Goal: Task Accomplishment & Management: Use online tool/utility

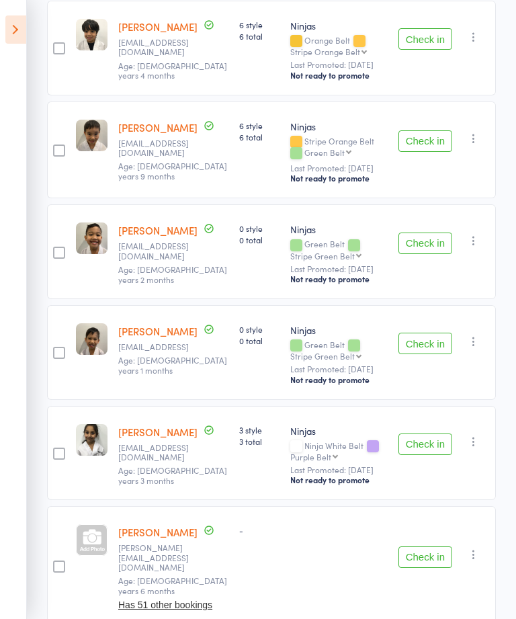
click at [24, 26] on icon at bounding box center [15, 29] width 21 height 28
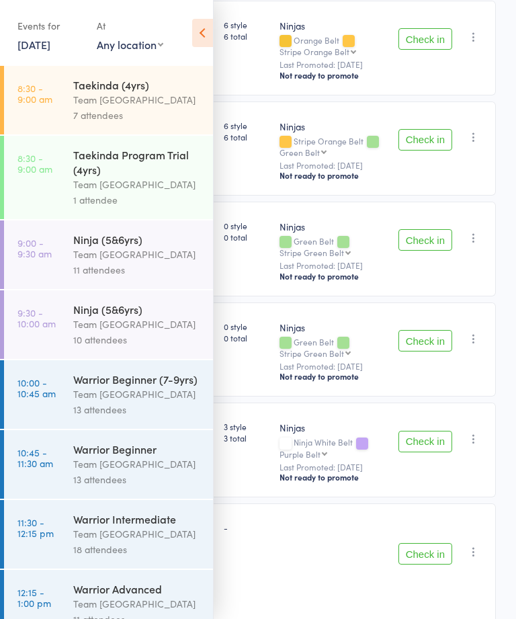
click at [148, 98] on div "Team [GEOGRAPHIC_DATA]" at bounding box center [137, 99] width 128 height 15
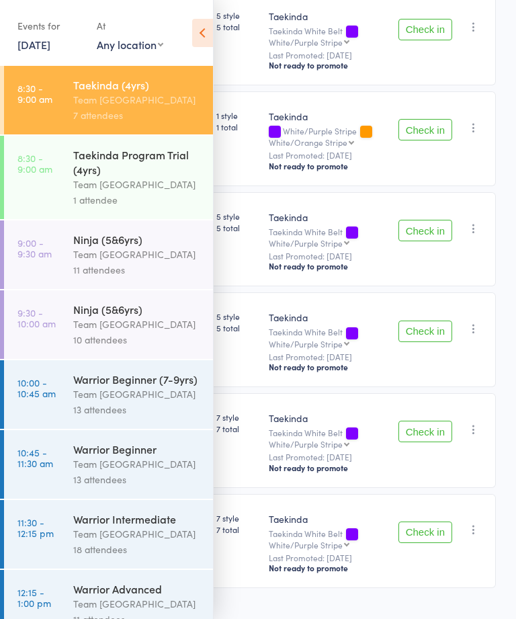
scroll to position [1, 0]
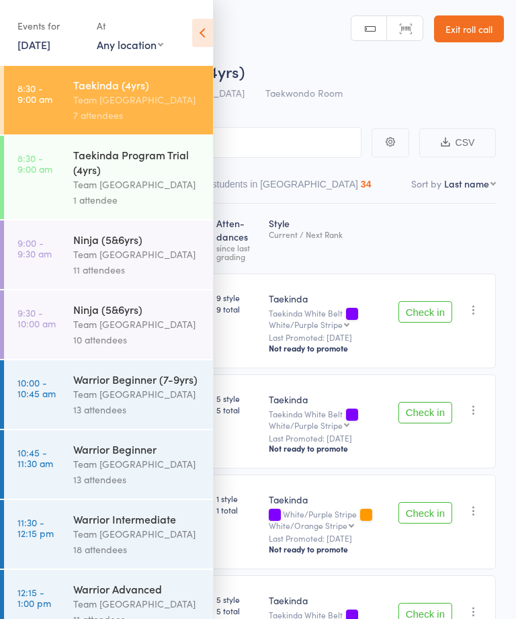
click at [206, 26] on icon at bounding box center [202, 33] width 21 height 28
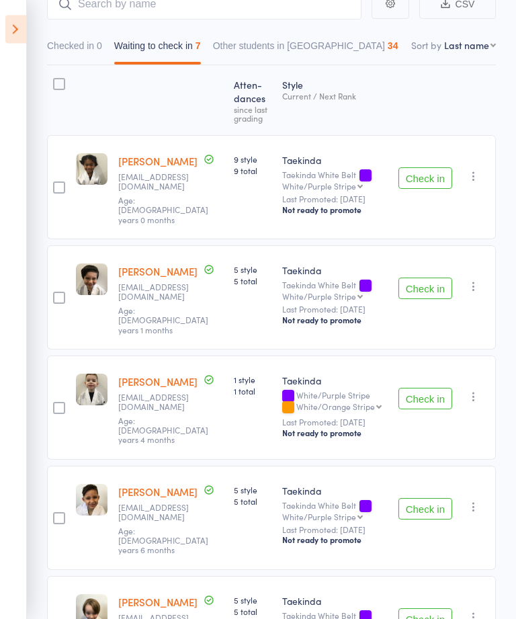
scroll to position [157, 0]
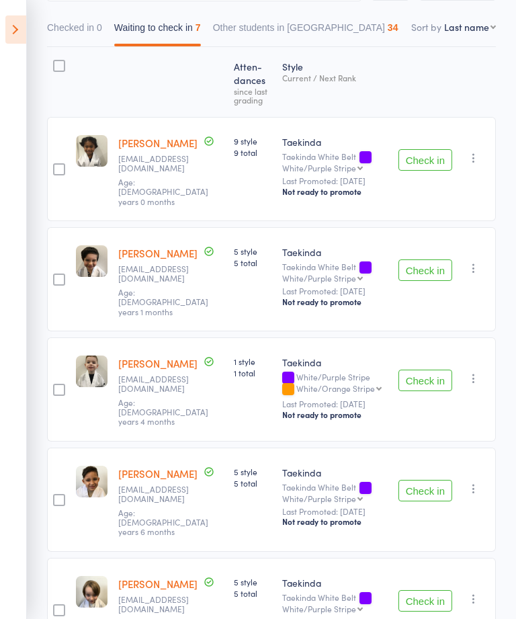
click at [421, 370] on button "Check in" at bounding box center [426, 381] width 54 height 22
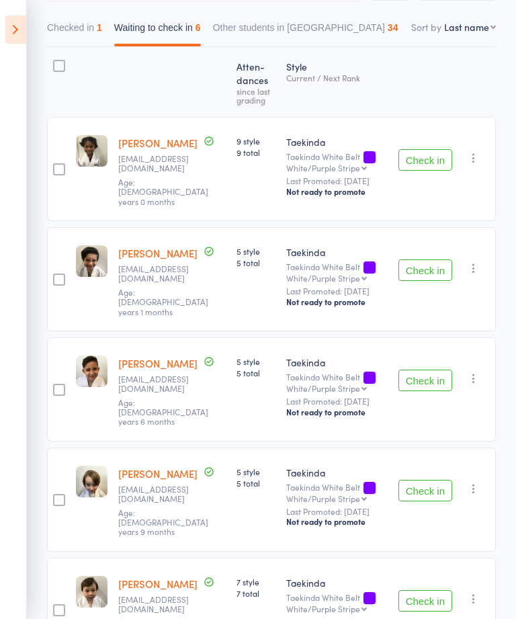
click at [431, 151] on button "Check in" at bounding box center [426, 160] width 54 height 22
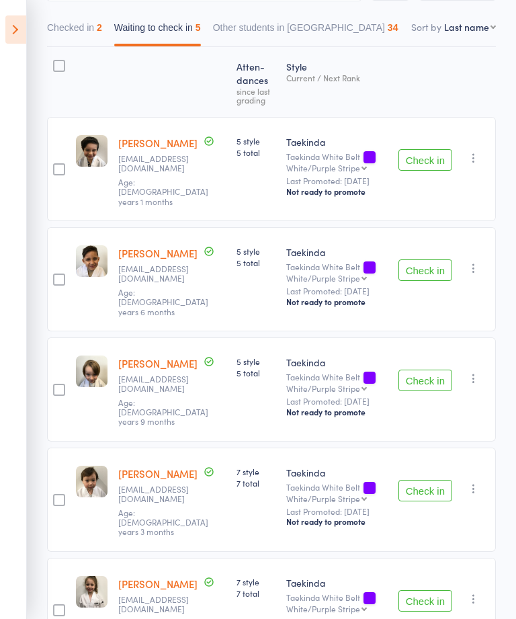
click at [417, 370] on button "Check in" at bounding box center [426, 381] width 54 height 22
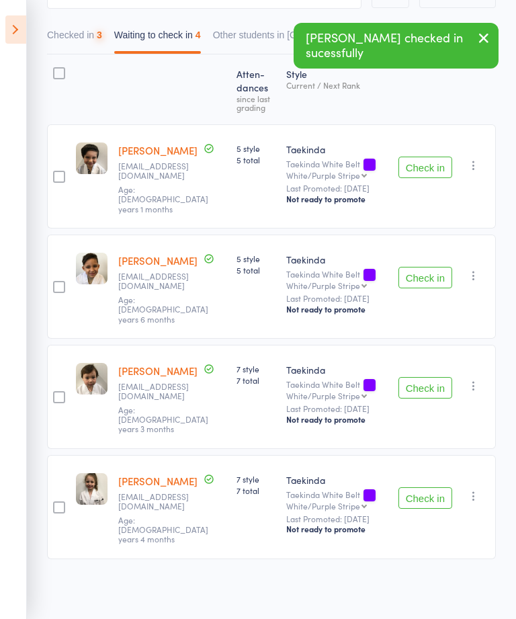
scroll to position [71, 0]
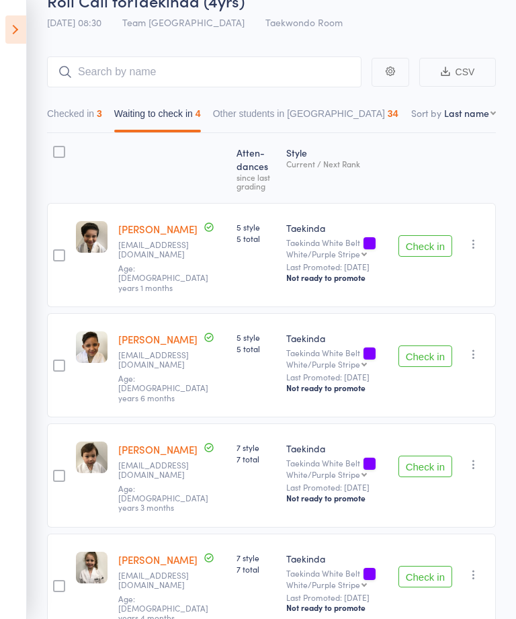
click at [424, 237] on button "Check in" at bounding box center [426, 246] width 54 height 22
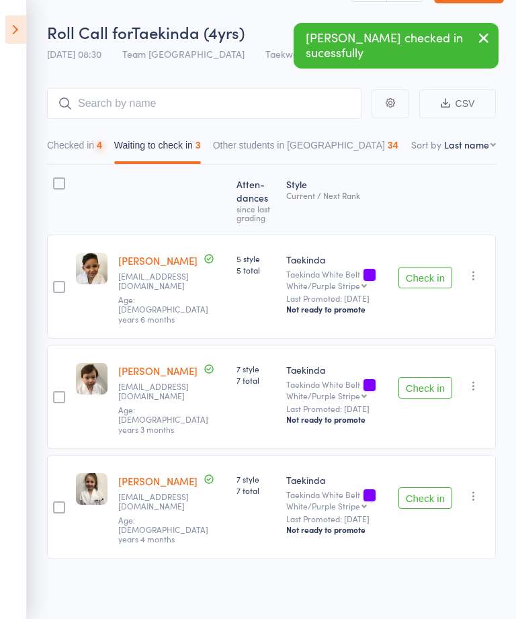
scroll to position [13, 0]
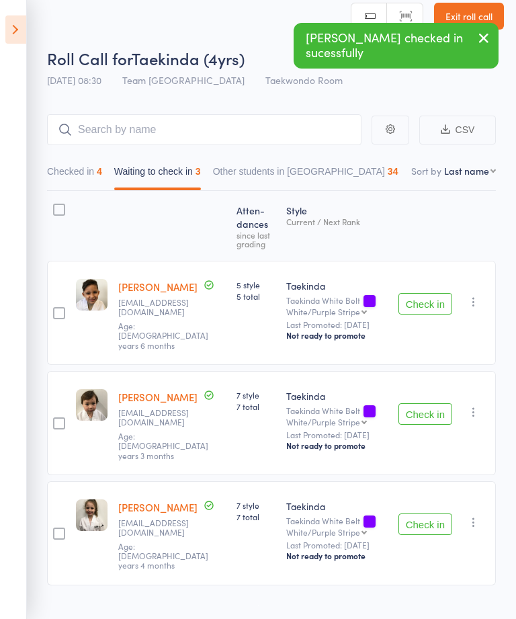
click at [7, 30] on icon at bounding box center [15, 29] width 21 height 28
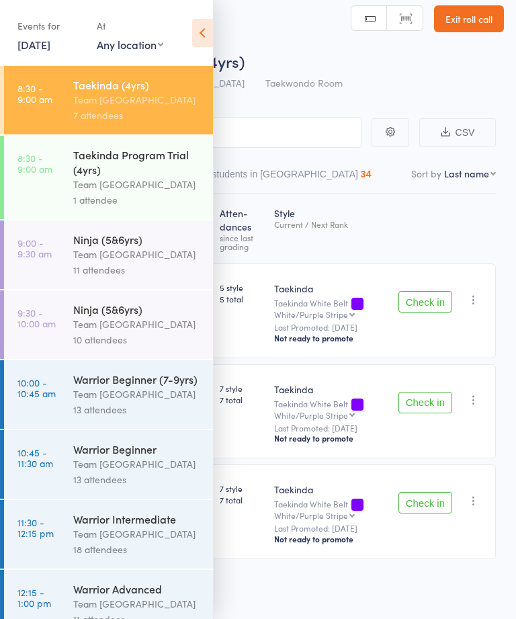
click at [136, 257] on div "Team [GEOGRAPHIC_DATA]" at bounding box center [137, 254] width 128 height 15
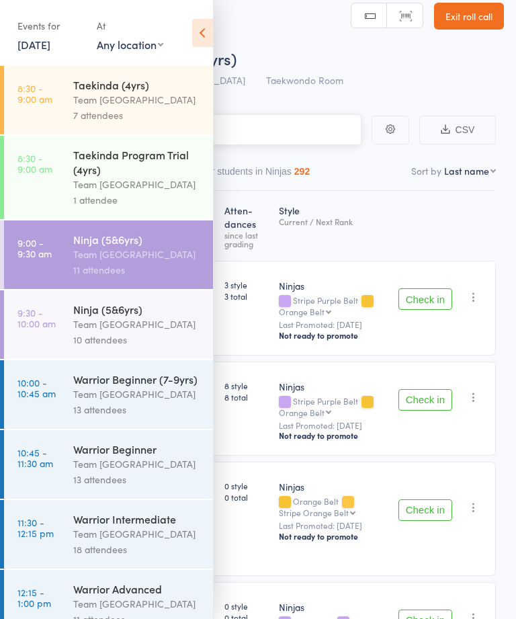
scroll to position [1, 0]
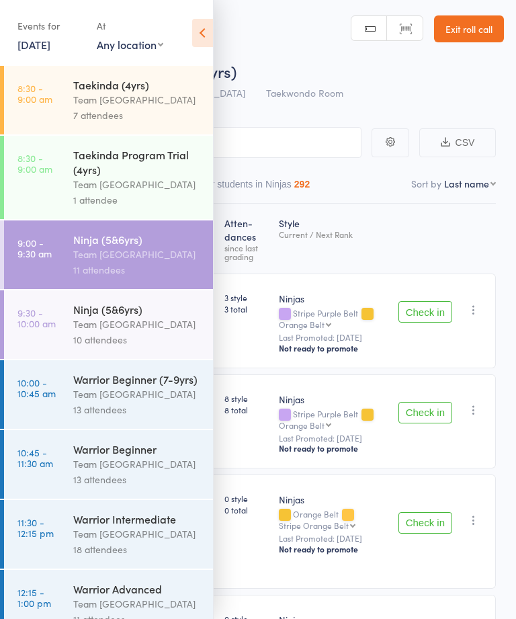
click at [204, 33] on icon at bounding box center [202, 33] width 21 height 28
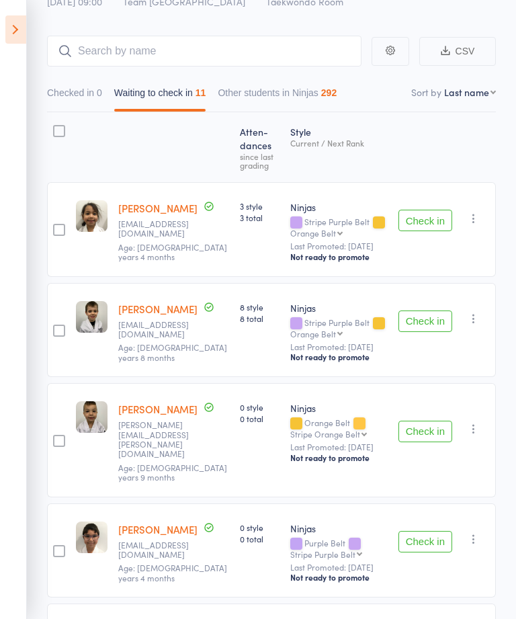
scroll to position [103, 0]
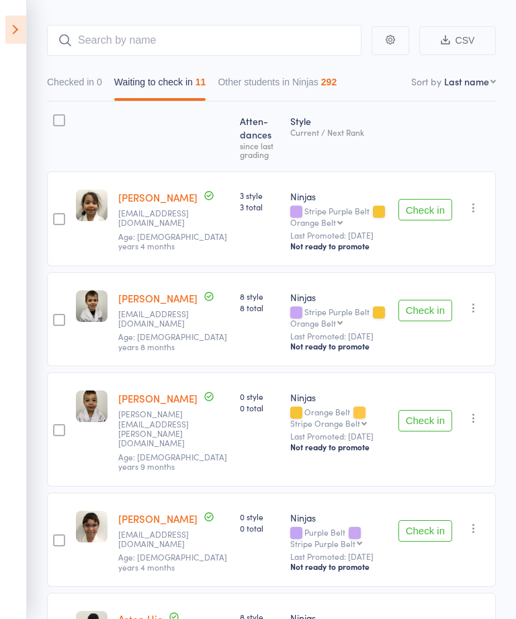
click at [425, 204] on button "Check in" at bounding box center [426, 210] width 54 height 22
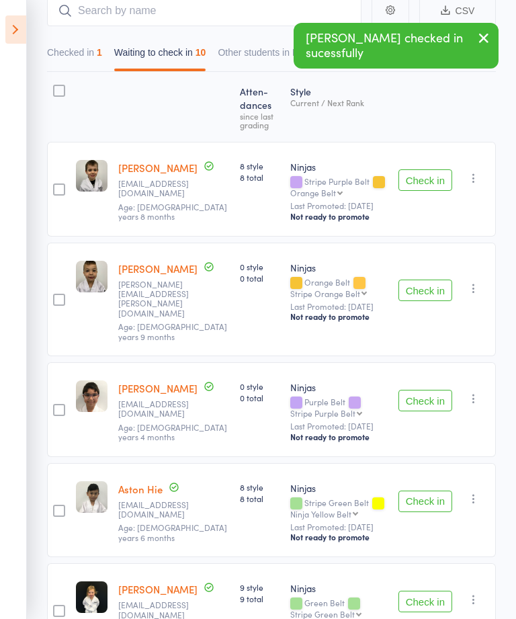
scroll to position [133, 0]
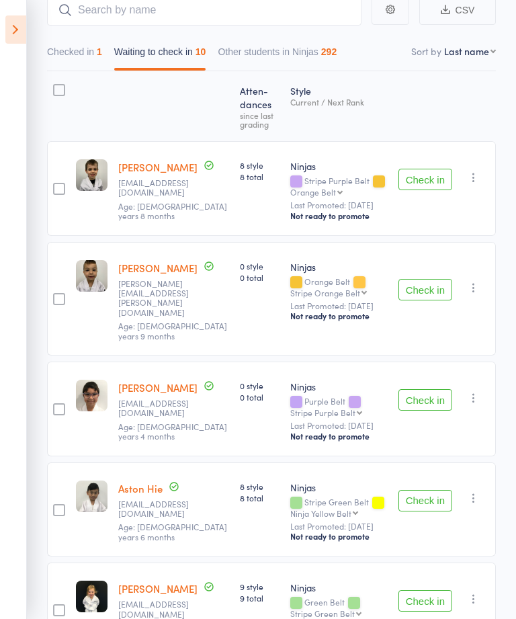
click at [418, 389] on button "Check in" at bounding box center [426, 400] width 54 height 22
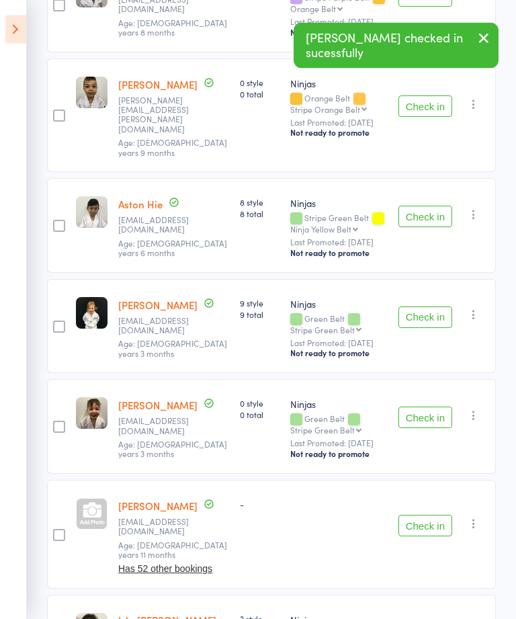
scroll to position [317, 0]
click at [418, 306] on button "Check in" at bounding box center [426, 317] width 54 height 22
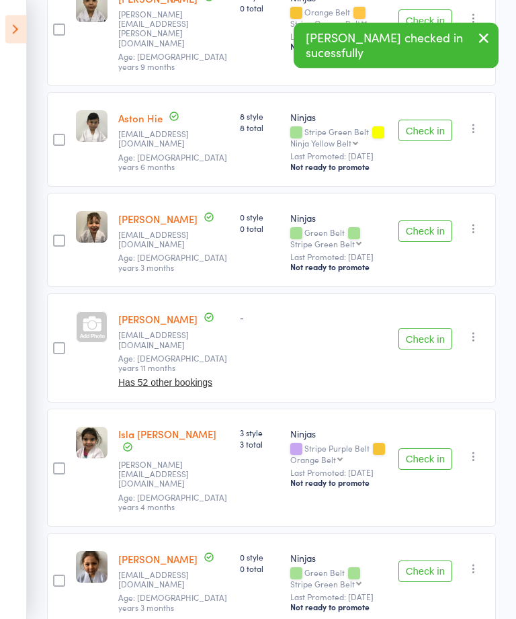
scroll to position [499, 0]
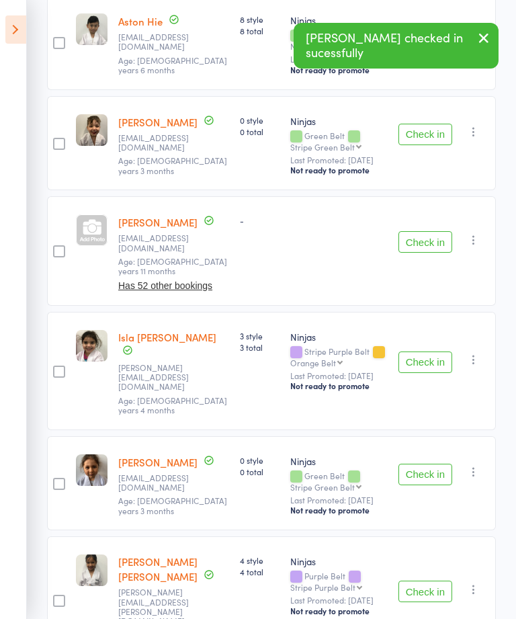
click at [416, 464] on button "Check in" at bounding box center [426, 475] width 54 height 22
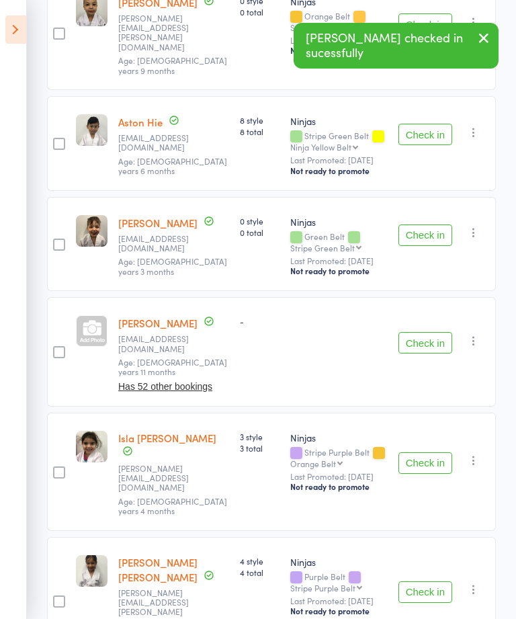
click at [424, 581] on button "Check in" at bounding box center [426, 592] width 54 height 22
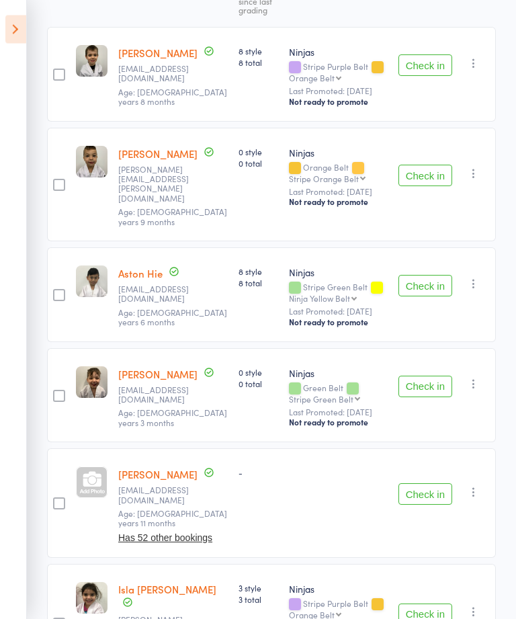
scroll to position [298, 0]
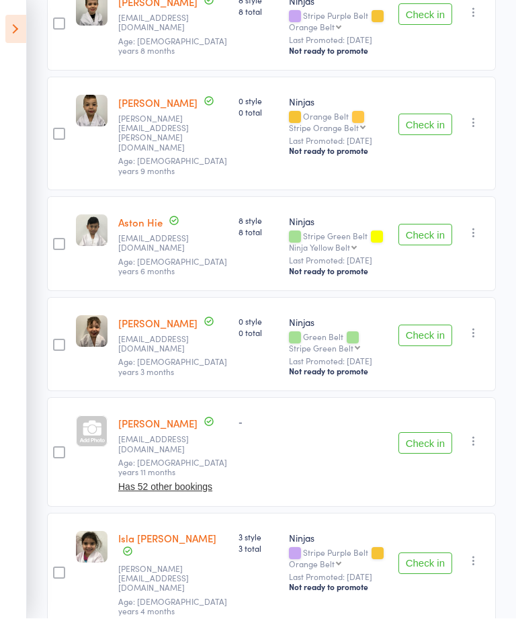
click at [419, 433] on button "Check in" at bounding box center [426, 444] width 54 height 22
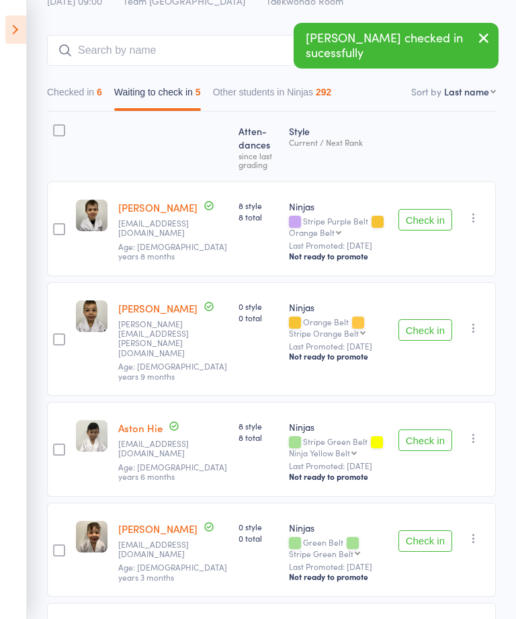
scroll to position [0, 0]
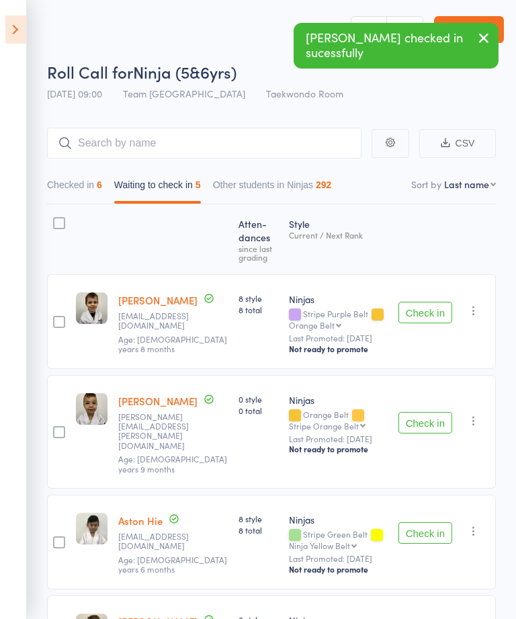
click at [85, 183] on button "Checked in 6" at bounding box center [74, 188] width 55 height 31
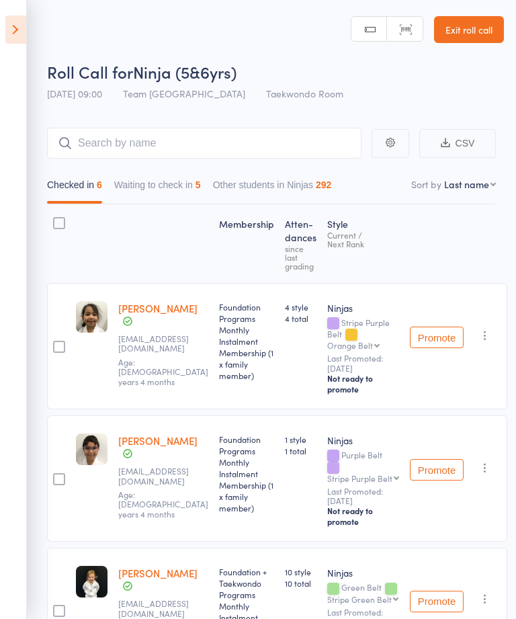
click at [171, 188] on button "Waiting to check in 5" at bounding box center [157, 188] width 87 height 31
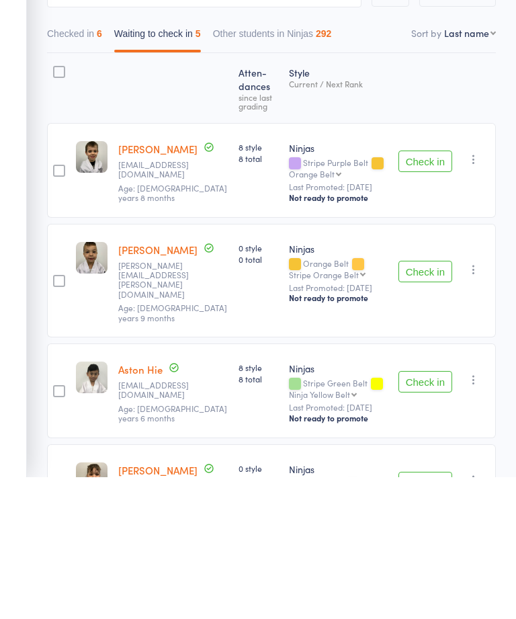
scroll to position [172, 0]
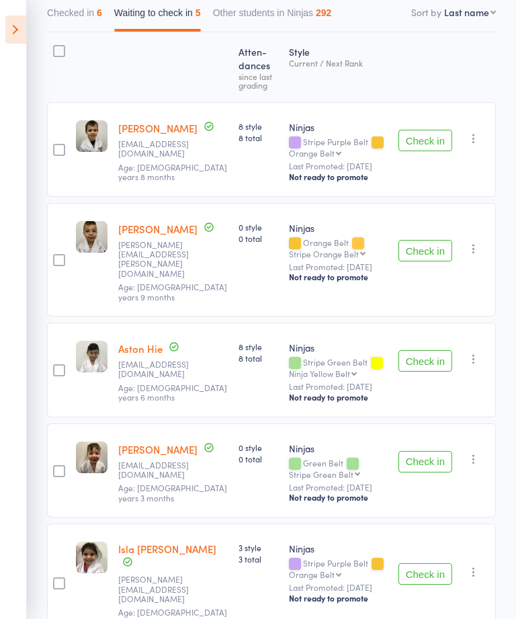
click at [418, 451] on button "Check in" at bounding box center [426, 462] width 54 height 22
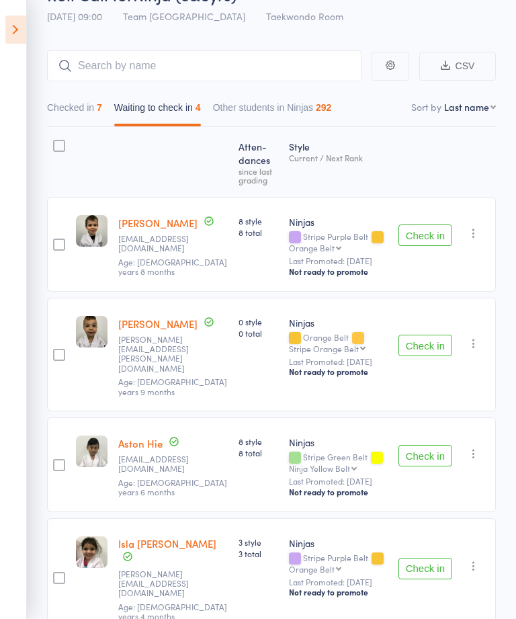
scroll to position [114, 0]
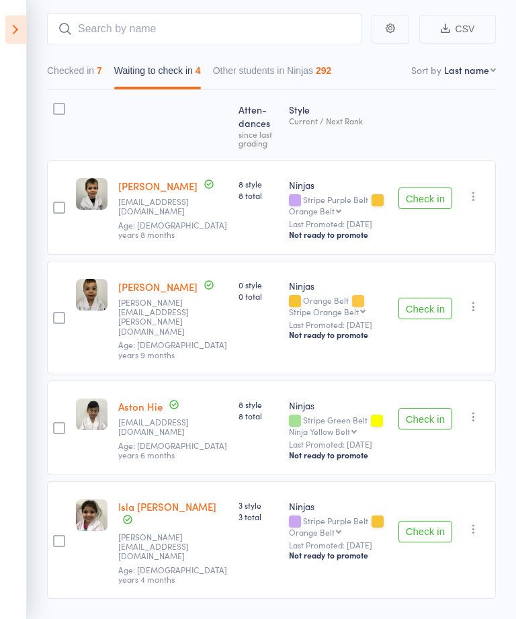
click at [418, 408] on button "Check in" at bounding box center [426, 419] width 54 height 22
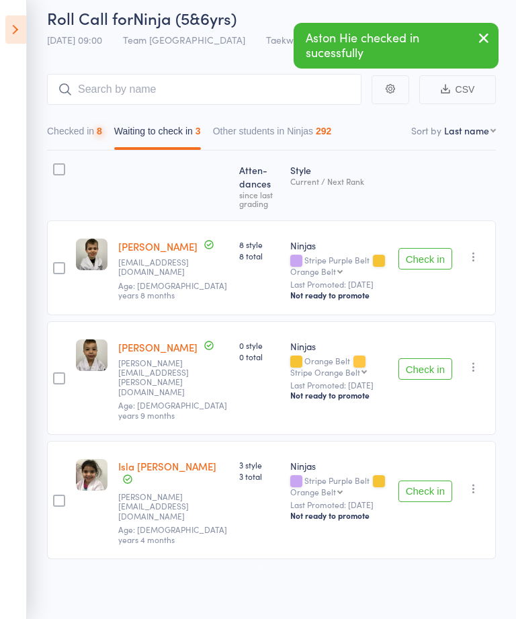
scroll to position [13, 0]
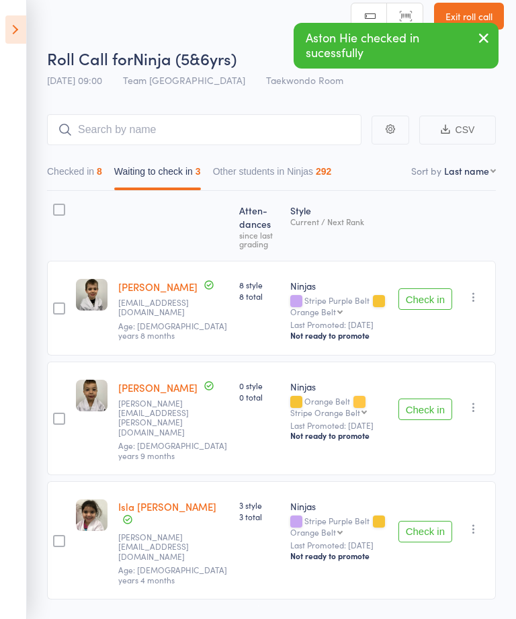
click at [423, 521] on button "Check in" at bounding box center [426, 532] width 54 height 22
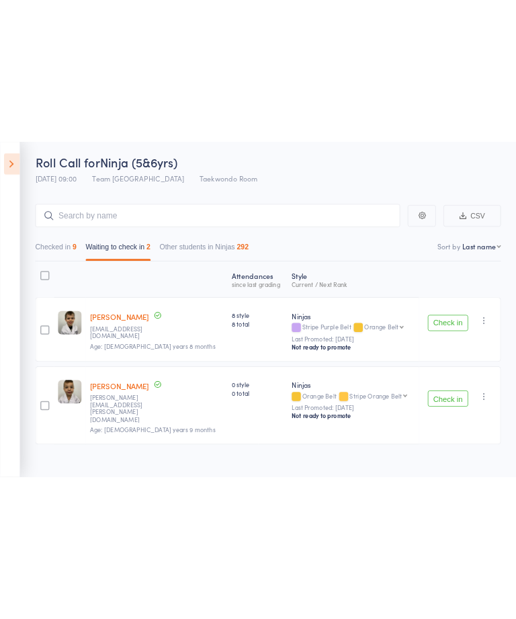
scroll to position [1, 0]
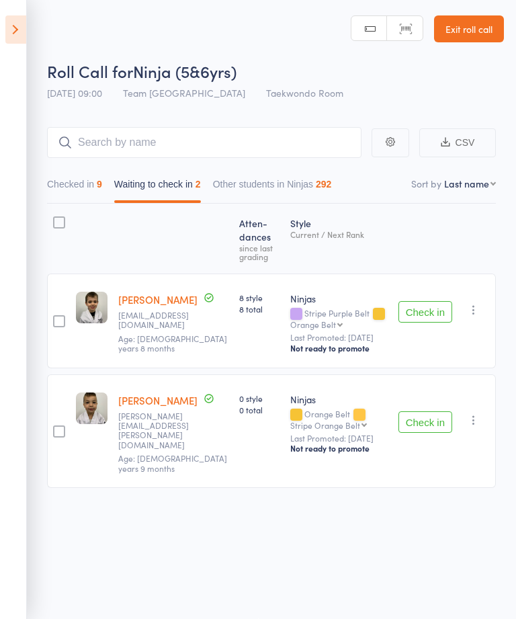
click at [15, 20] on icon at bounding box center [15, 29] width 21 height 28
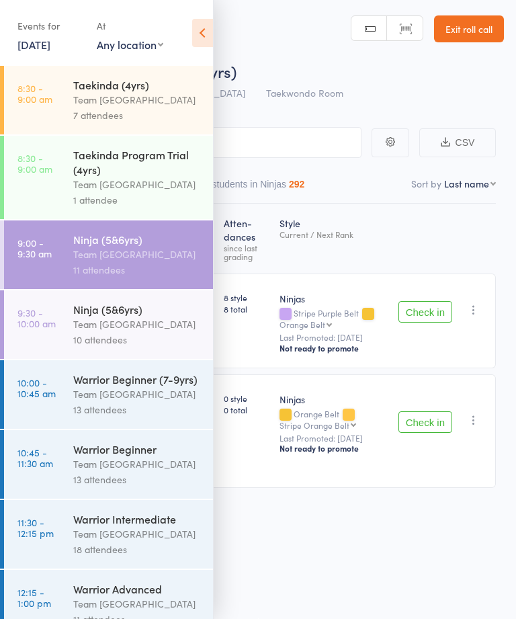
click at [130, 325] on div "Team [GEOGRAPHIC_DATA]" at bounding box center [137, 324] width 128 height 15
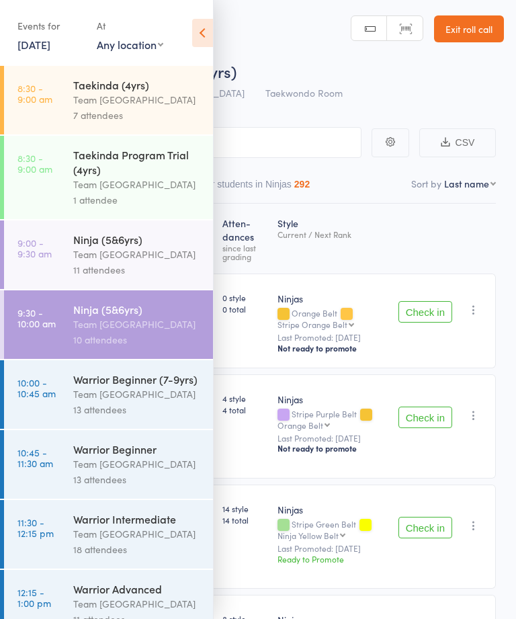
click at [202, 28] on icon at bounding box center [202, 33] width 21 height 28
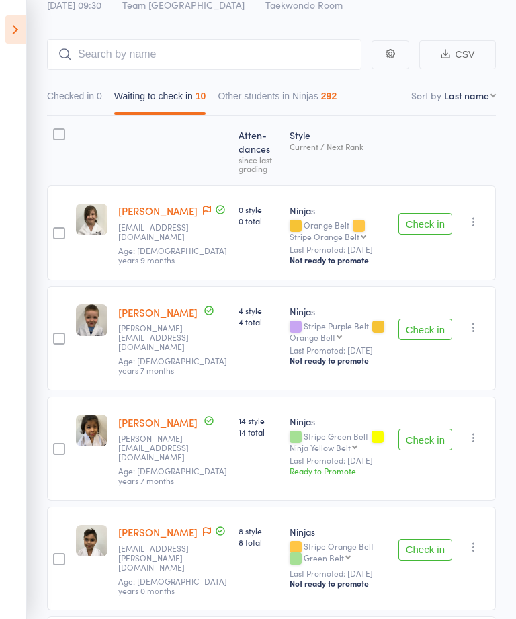
scroll to position [90, 0]
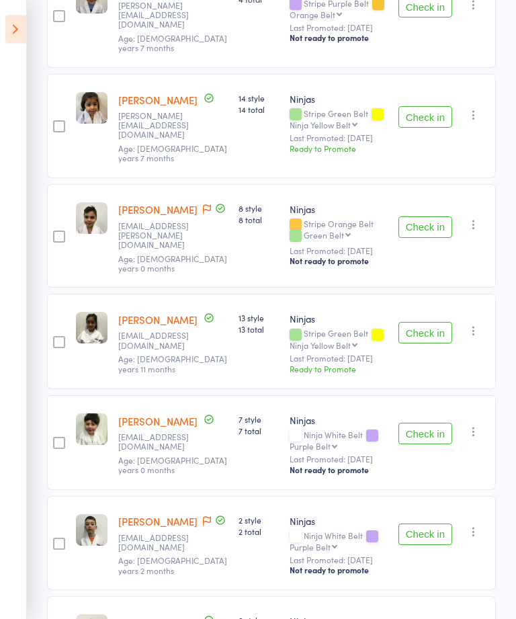
click at [415, 217] on button "Check in" at bounding box center [426, 228] width 54 height 22
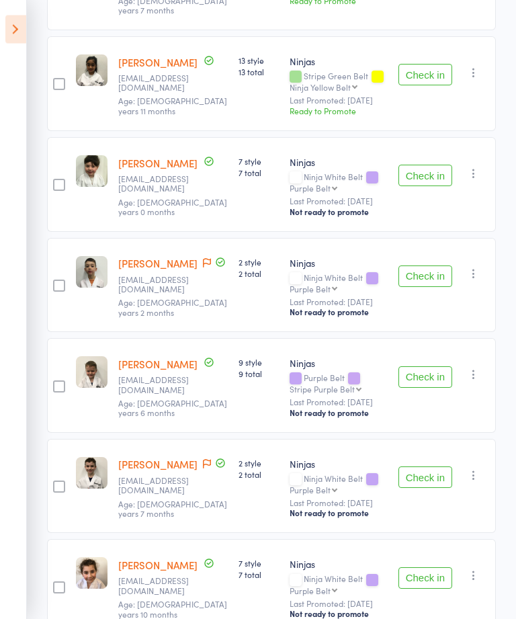
scroll to position [575, 0]
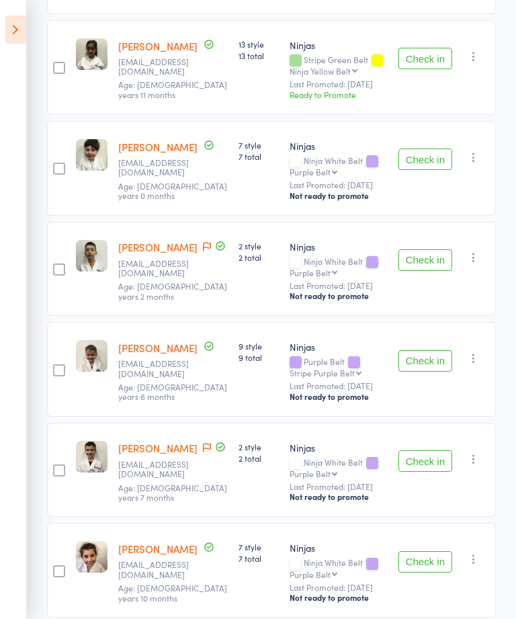
click at [433, 551] on button "Check in" at bounding box center [426, 562] width 54 height 22
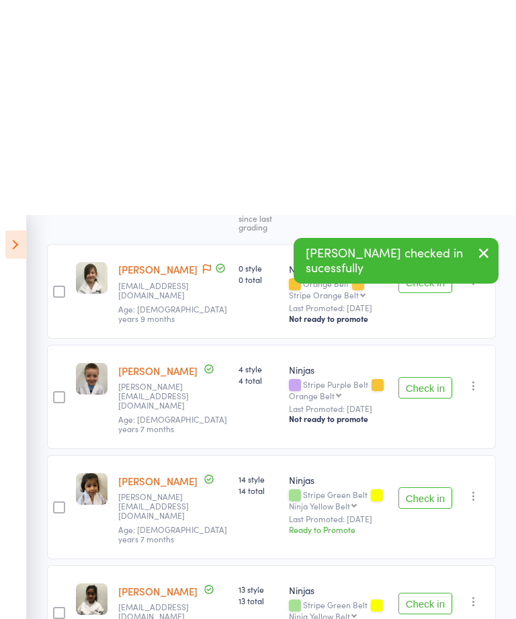
scroll to position [0, 0]
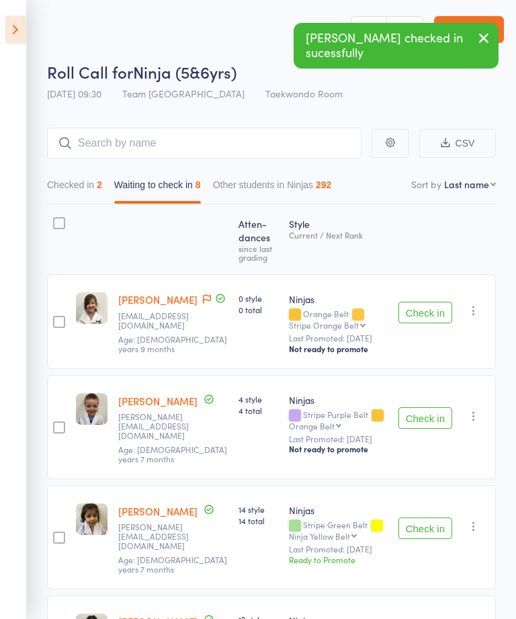
click at [417, 313] on button "Check in" at bounding box center [426, 313] width 54 height 22
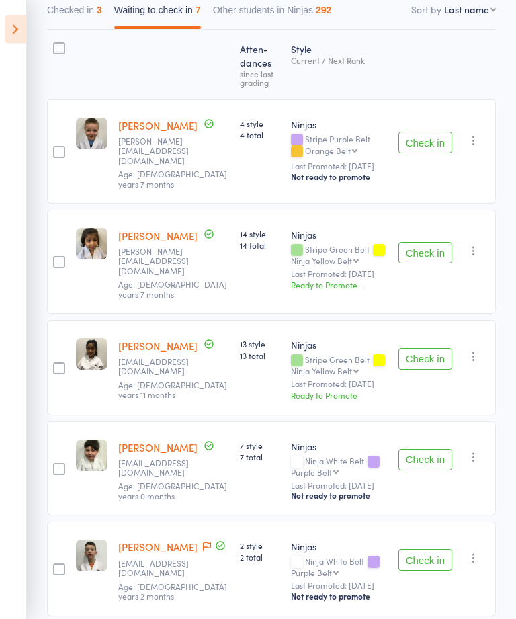
scroll to position [175, 0]
click at [423, 348] on button "Check in" at bounding box center [426, 359] width 54 height 22
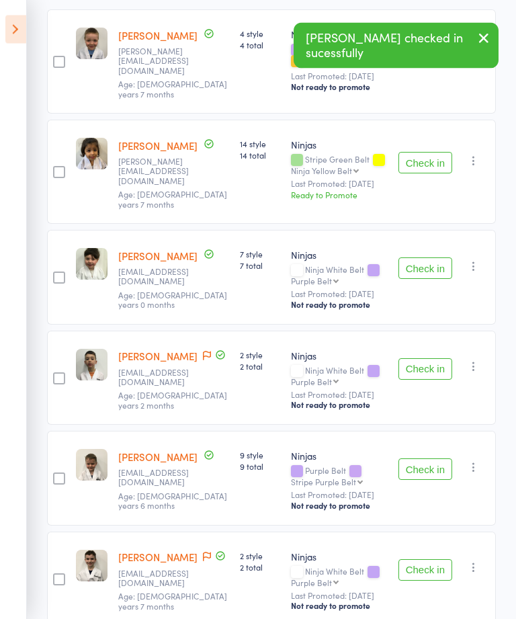
click at [417, 258] on button "Check in" at bounding box center [426, 269] width 54 height 22
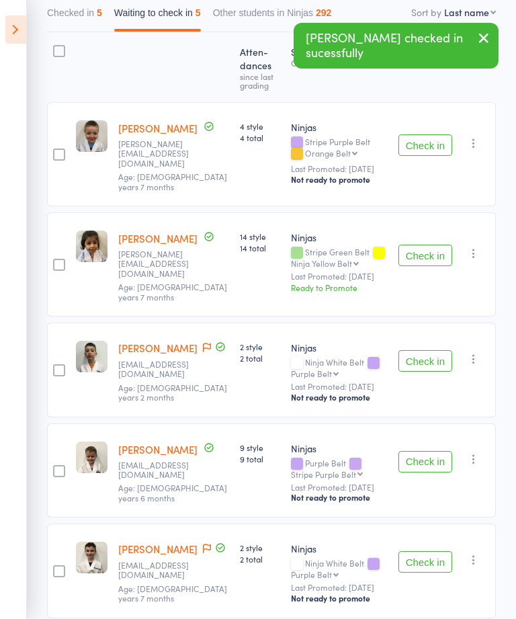
click at [416, 551] on button "Check in" at bounding box center [426, 562] width 54 height 22
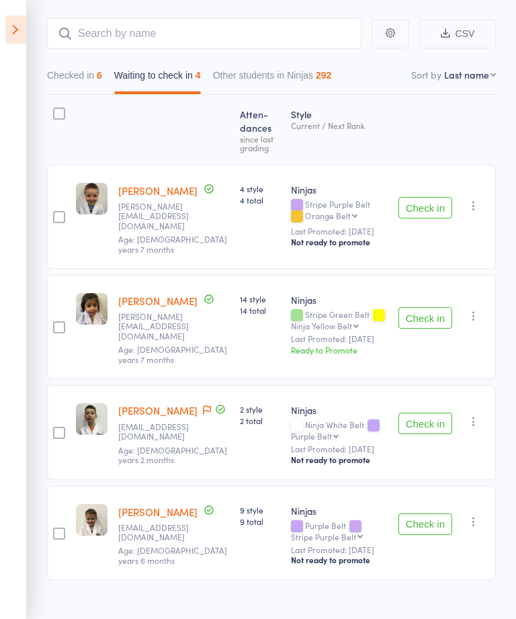
scroll to position [114, 0]
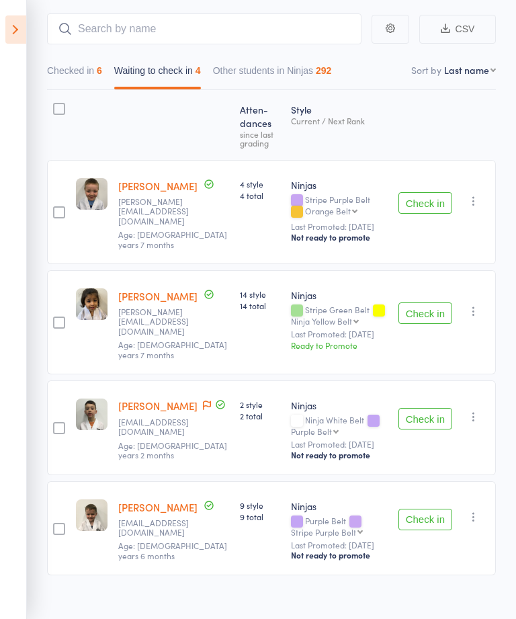
click at [9, 18] on icon at bounding box center [15, 29] width 21 height 28
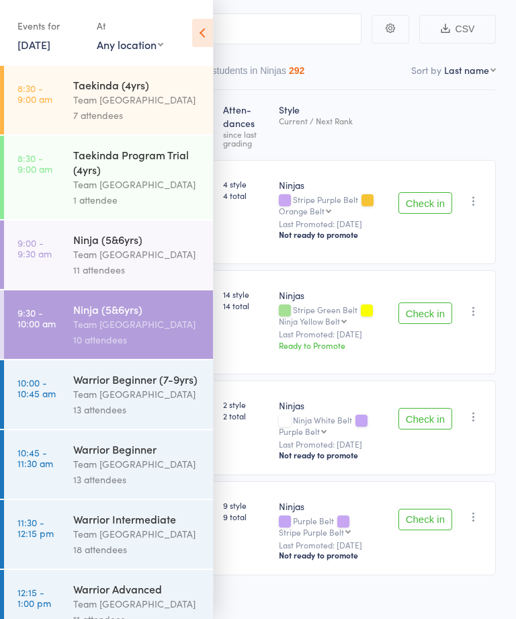
click at [125, 240] on div "Ninja (5&6yrs)" at bounding box center [137, 239] width 128 height 15
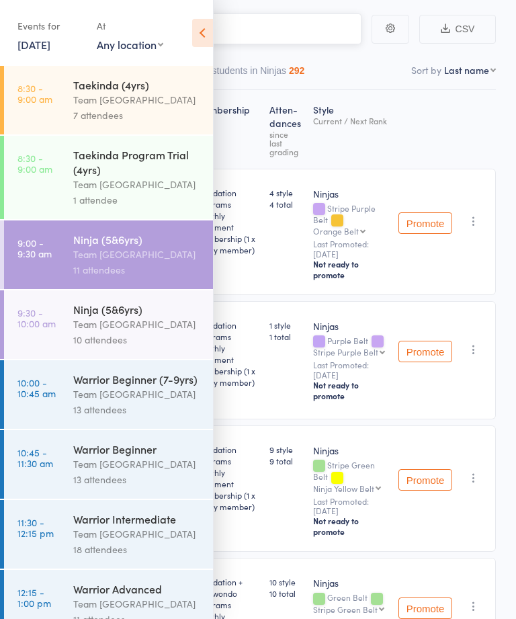
scroll to position [1, 0]
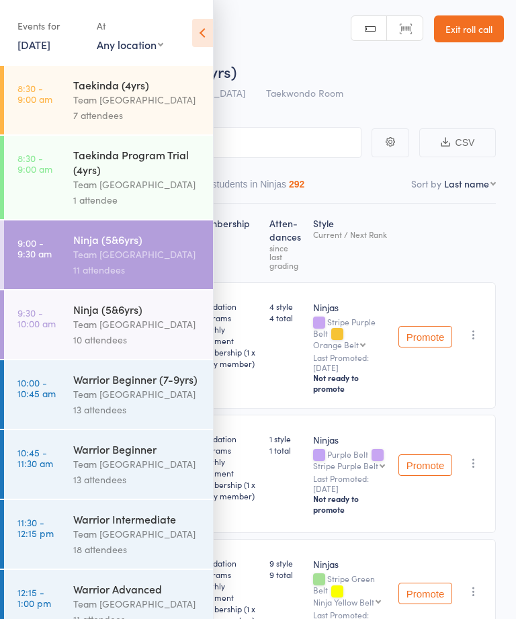
click at [208, 24] on icon at bounding box center [202, 33] width 21 height 28
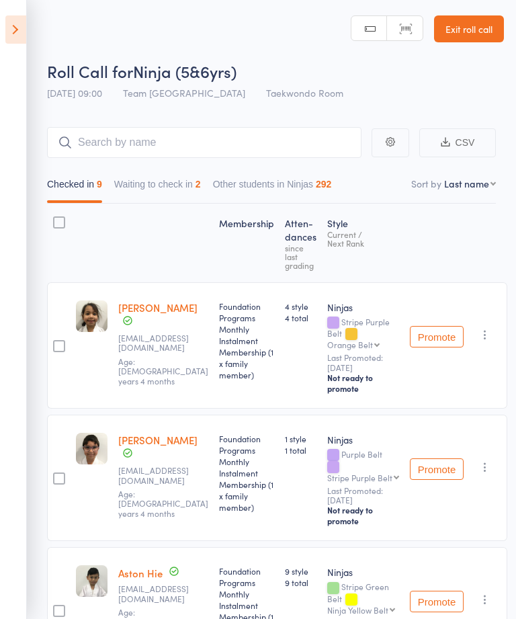
click at [11, 30] on icon at bounding box center [15, 29] width 21 height 28
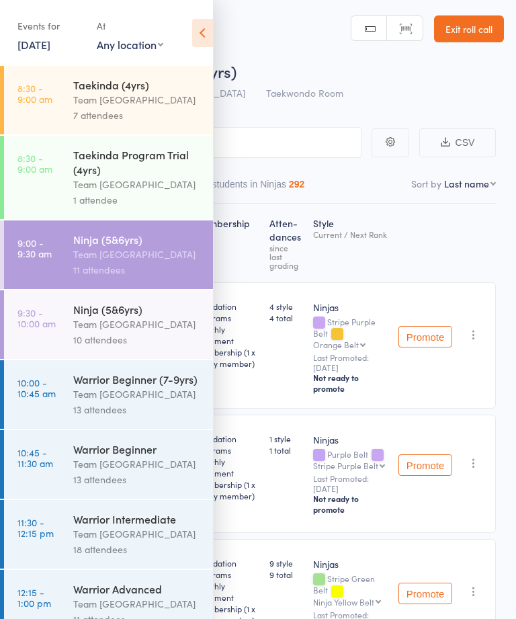
click at [117, 332] on div "Team [GEOGRAPHIC_DATA]" at bounding box center [137, 324] width 128 height 15
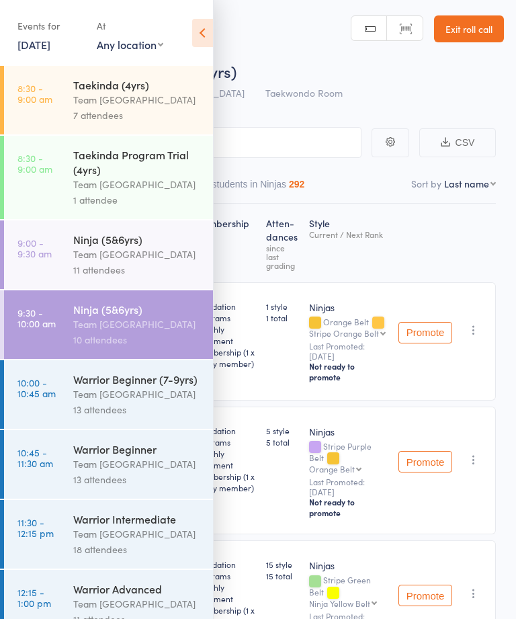
click at [203, 33] on icon at bounding box center [202, 33] width 21 height 28
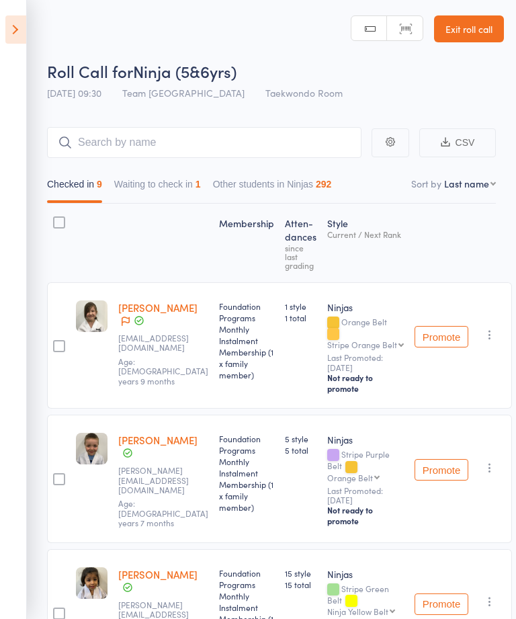
click at [185, 198] on button "Waiting to check in 1" at bounding box center [157, 187] width 87 height 31
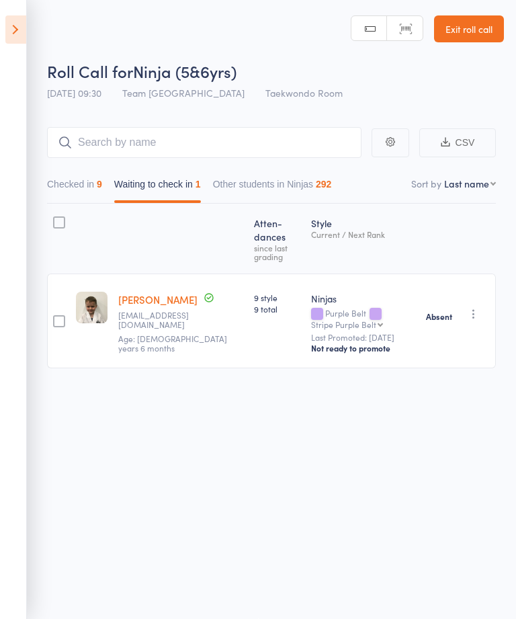
click at [10, 37] on icon at bounding box center [15, 29] width 21 height 28
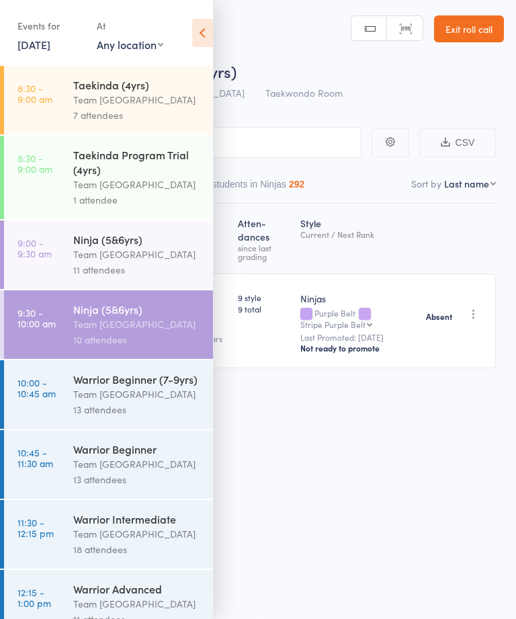
click at [132, 398] on div "Team [GEOGRAPHIC_DATA]" at bounding box center [137, 393] width 128 height 15
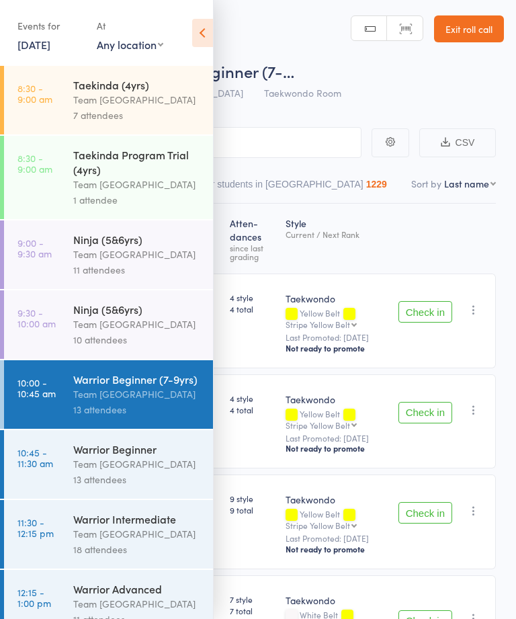
click at [202, 31] on icon at bounding box center [202, 33] width 21 height 28
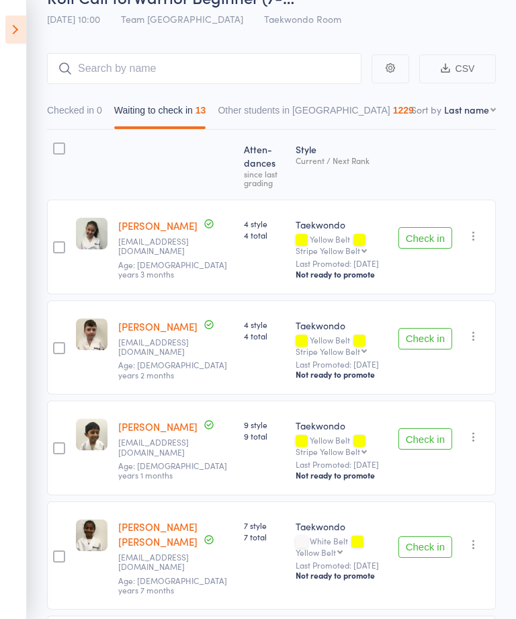
scroll to position [75, 0]
click at [419, 236] on button "Check in" at bounding box center [426, 237] width 54 height 22
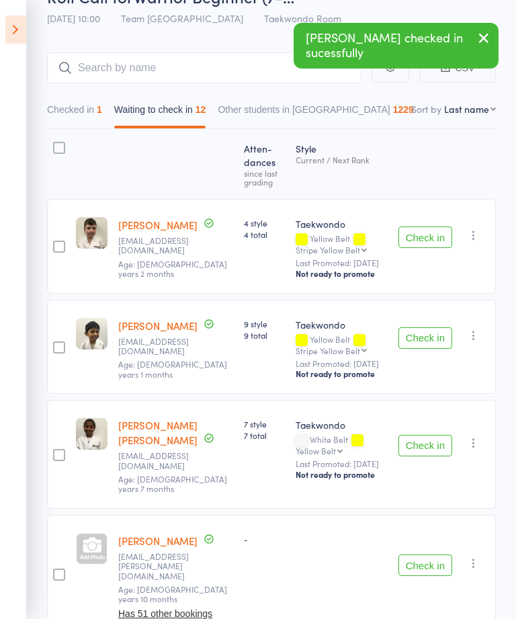
click at [418, 339] on button "Check in" at bounding box center [426, 338] width 54 height 22
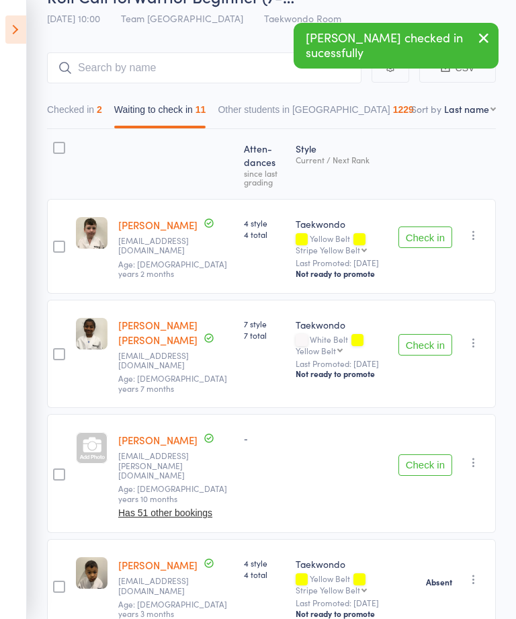
click at [421, 339] on button "Check in" at bounding box center [426, 345] width 54 height 22
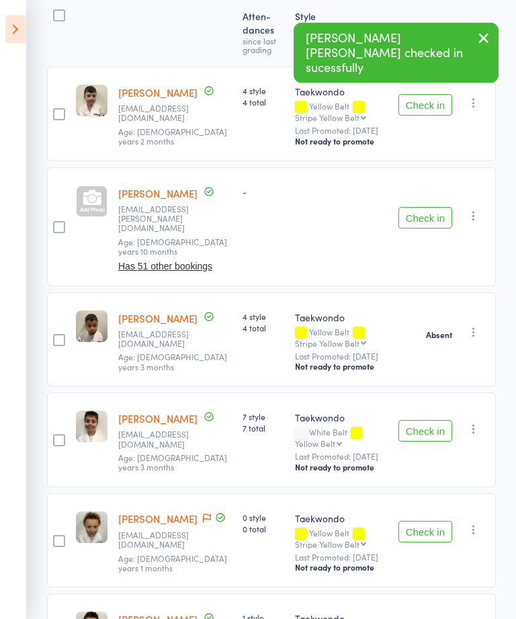
scroll to position [208, 0]
click at [417, 433] on button "Check in" at bounding box center [426, 431] width 54 height 22
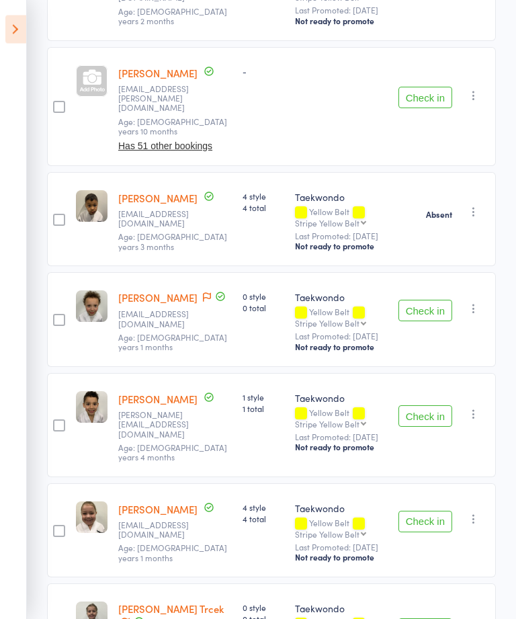
scroll to position [328, 0]
click at [411, 511] on button "Check in" at bounding box center [426, 522] width 54 height 22
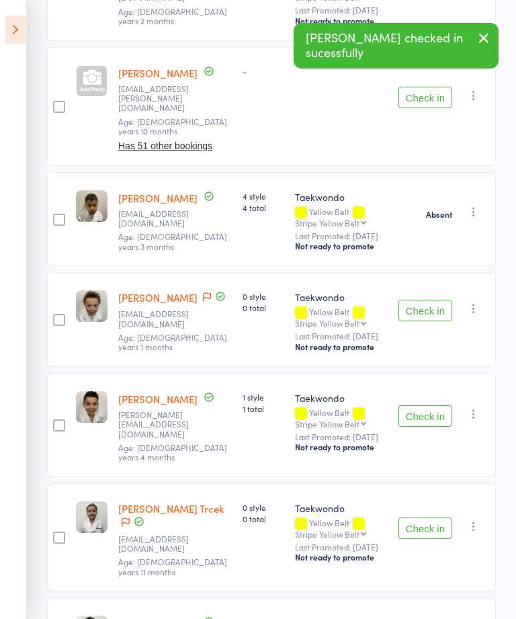
click at [419, 517] on button "Check in" at bounding box center [426, 528] width 54 height 22
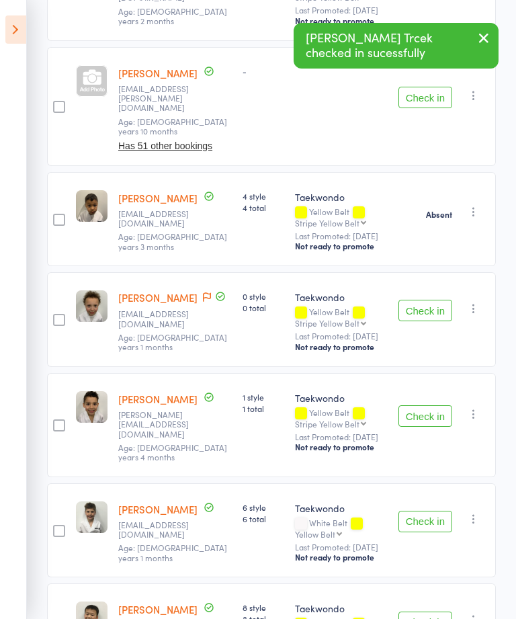
click at [415, 511] on button "Check in" at bounding box center [426, 522] width 54 height 22
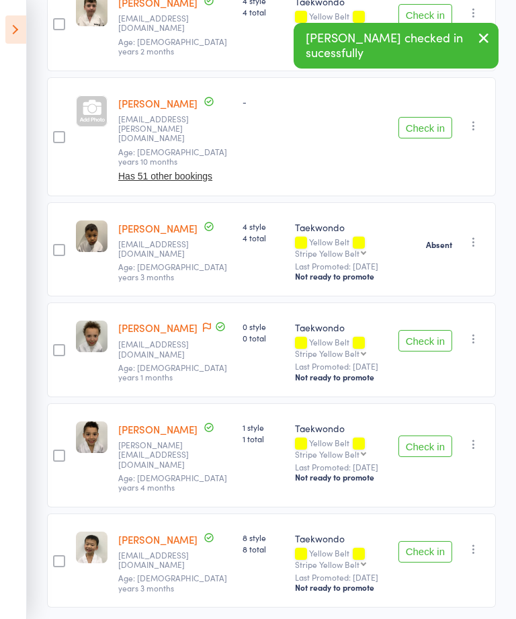
click at [413, 541] on button "Check in" at bounding box center [426, 552] width 54 height 22
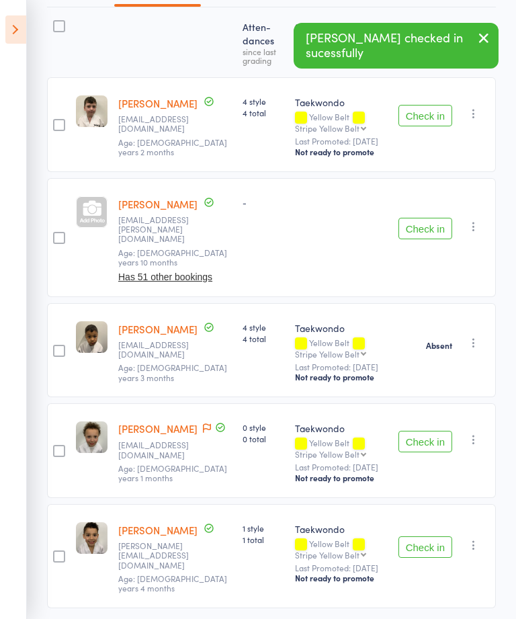
click at [415, 445] on button "Check in" at bounding box center [426, 442] width 54 height 22
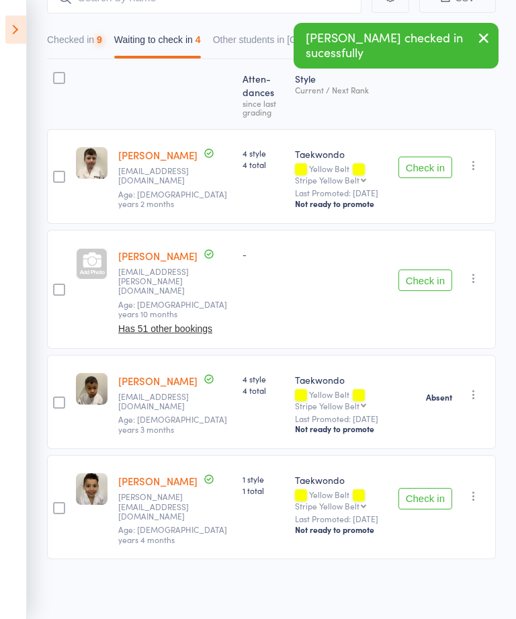
scroll to position [96, 0]
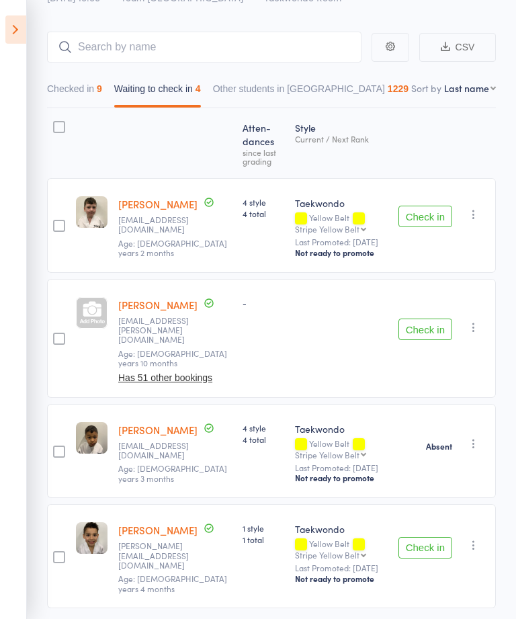
click at [428, 209] on button "Check in" at bounding box center [426, 217] width 54 height 22
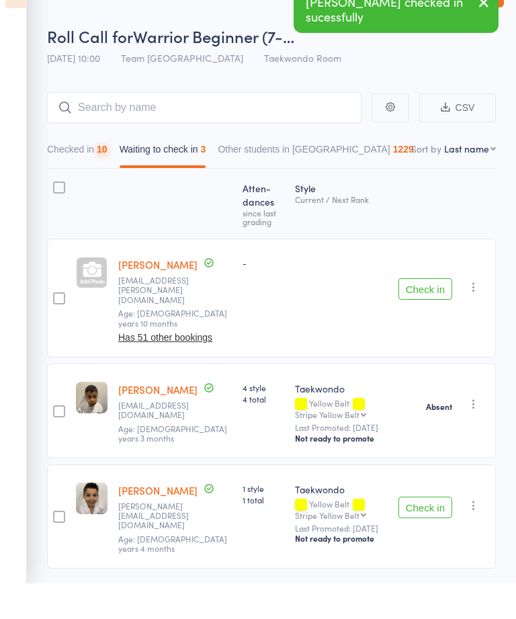
scroll to position [38, 0]
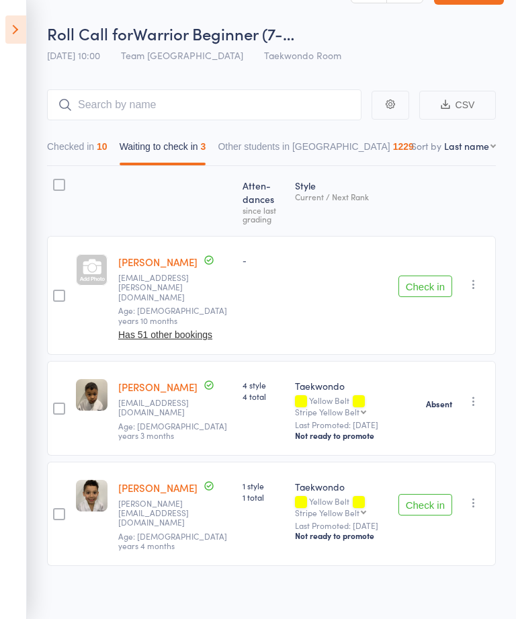
click at [416, 279] on button "Check in" at bounding box center [426, 287] width 54 height 22
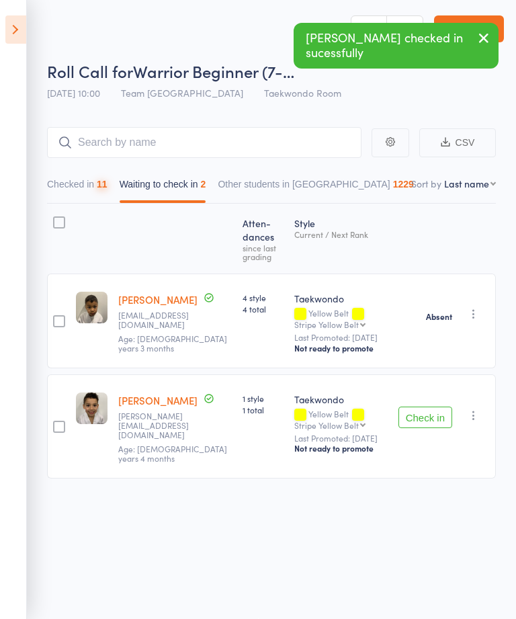
scroll to position [1, 0]
click at [96, 191] on button "Checked in 11" at bounding box center [77, 187] width 60 height 31
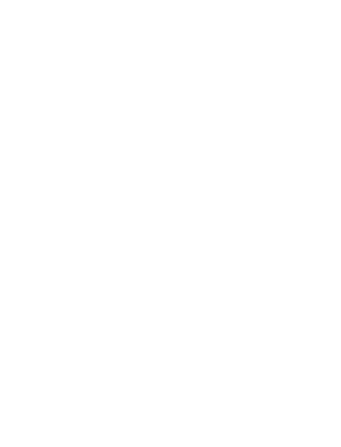
scroll to position [0, 0]
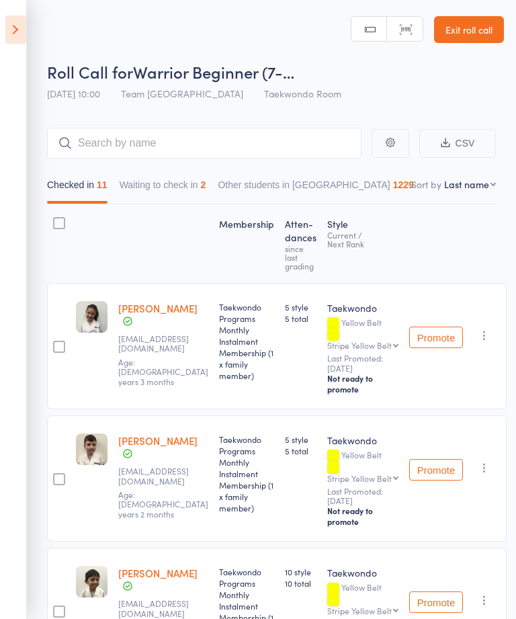
click at [179, 182] on button "Waiting to check in 2" at bounding box center [163, 188] width 87 height 31
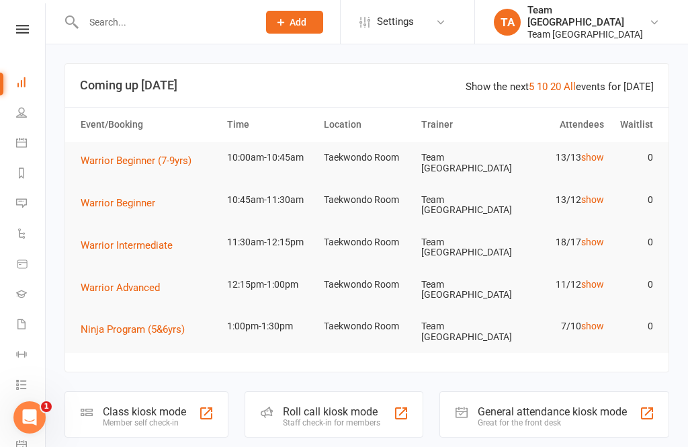
click at [22, 32] on icon at bounding box center [22, 29] width 13 height 9
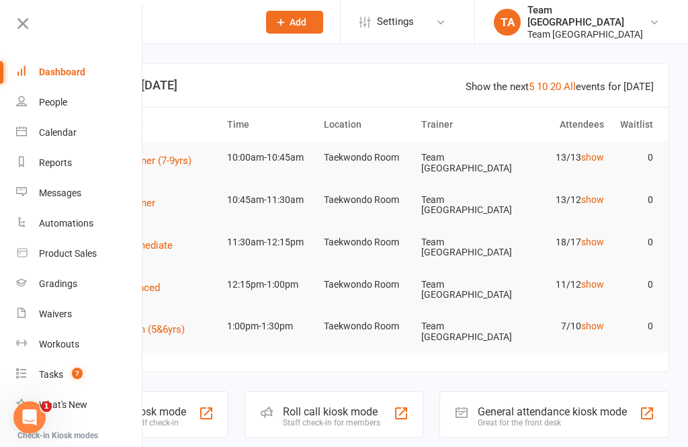
click at [89, 138] on link "Calendar" at bounding box center [79, 133] width 127 height 30
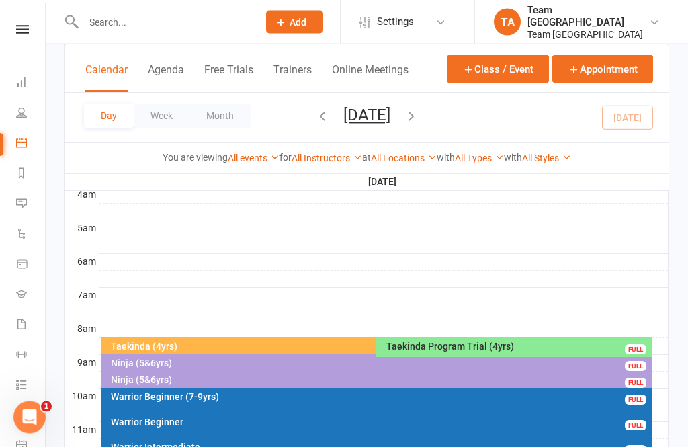
scroll to position [221, 0]
click at [185, 361] on div "Ninja (5&6yrs)" at bounding box center [380, 362] width 540 height 9
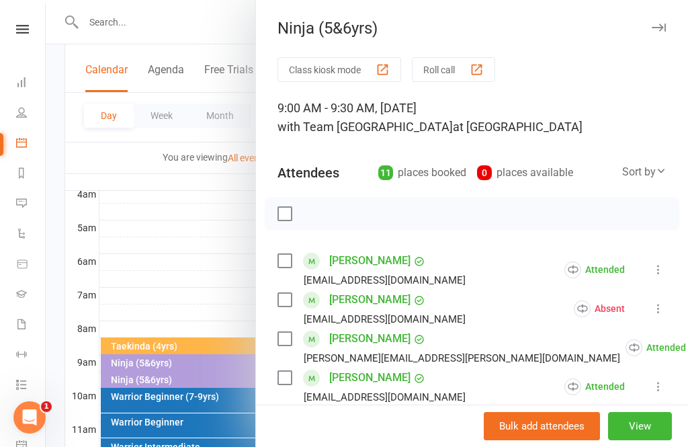
click at [647, 440] on button "View" at bounding box center [640, 426] width 64 height 28
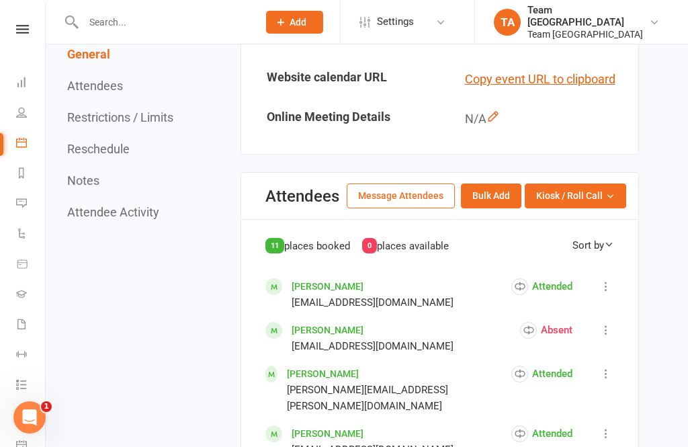
scroll to position [660, 0]
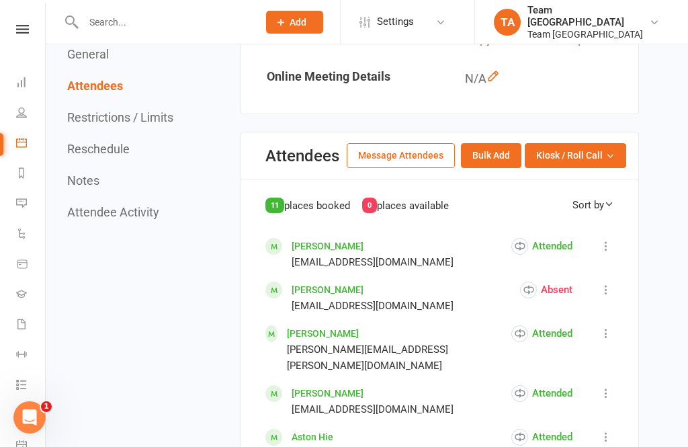
click at [611, 167] on button "Kiosk / Roll Call" at bounding box center [575, 155] width 101 height 24
click at [567, 226] on link "Enter Roll Call" at bounding box center [559, 213] width 133 height 27
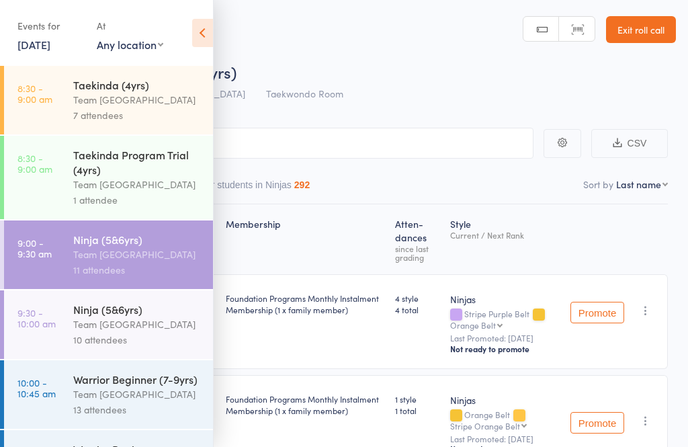
click at [172, 262] on div "Team [GEOGRAPHIC_DATA]" at bounding box center [137, 254] width 128 height 15
click at [159, 272] on div "11 attendees" at bounding box center [137, 269] width 128 height 15
click at [199, 34] on icon at bounding box center [202, 33] width 21 height 28
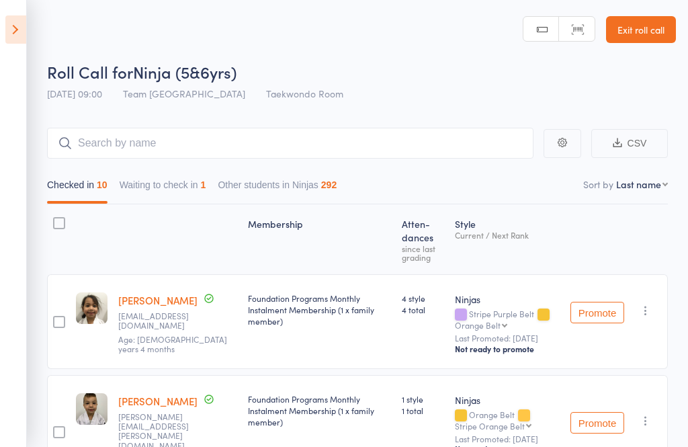
click at [26, 38] on icon at bounding box center [15, 29] width 21 height 28
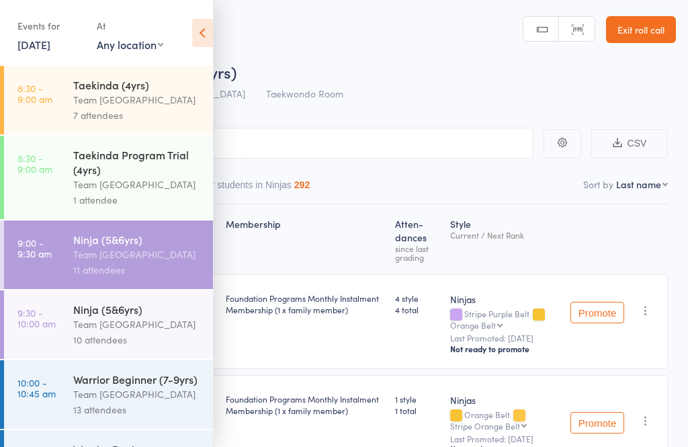
click at [157, 257] on div "Team [GEOGRAPHIC_DATA]" at bounding box center [137, 254] width 128 height 15
click at [202, 40] on icon at bounding box center [202, 33] width 21 height 28
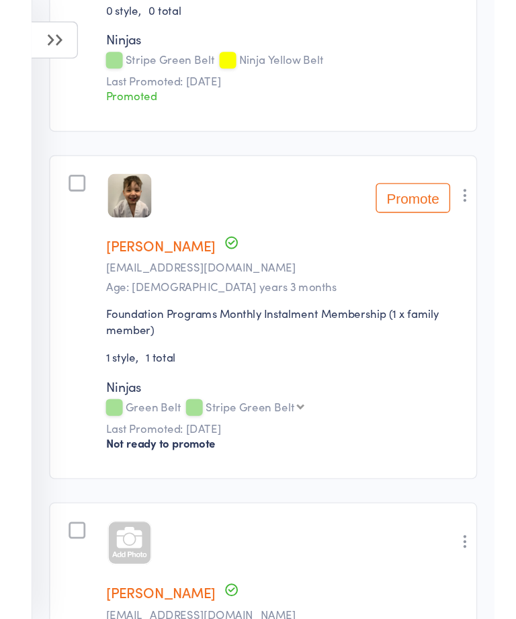
scroll to position [702, 0]
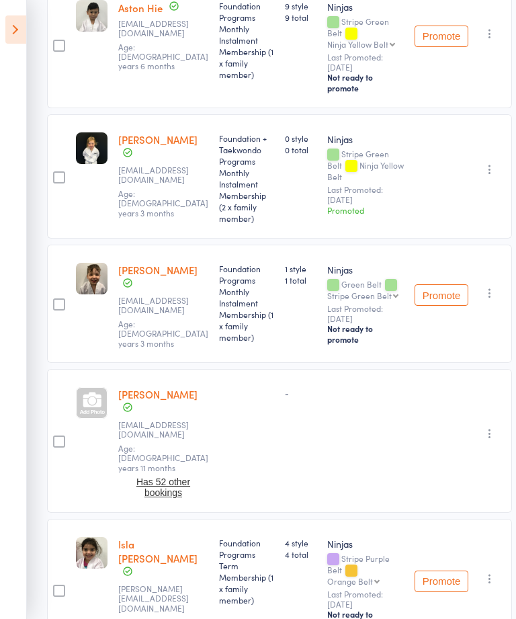
click at [4, 129] on aside "Events for 11 Oct, 2025 11 Oct, 2025 October 2025 Sun Mon Tue Wed Thu Fri Sat 4…" at bounding box center [13, 309] width 27 height 619
click at [17, 28] on icon at bounding box center [15, 29] width 21 height 28
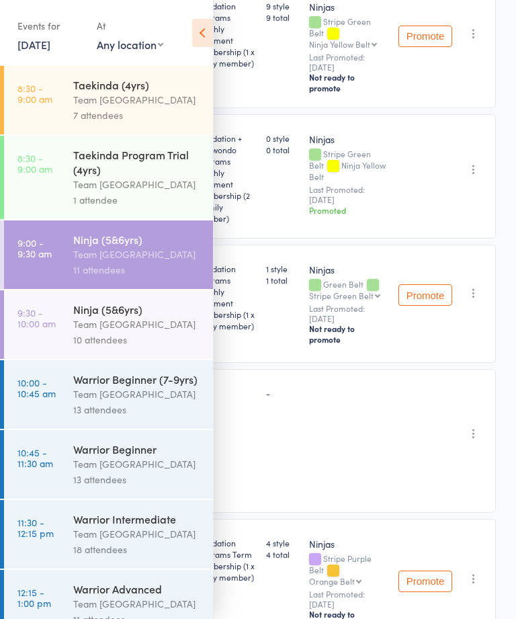
click at [148, 402] on div "Team [GEOGRAPHIC_DATA]" at bounding box center [137, 393] width 128 height 15
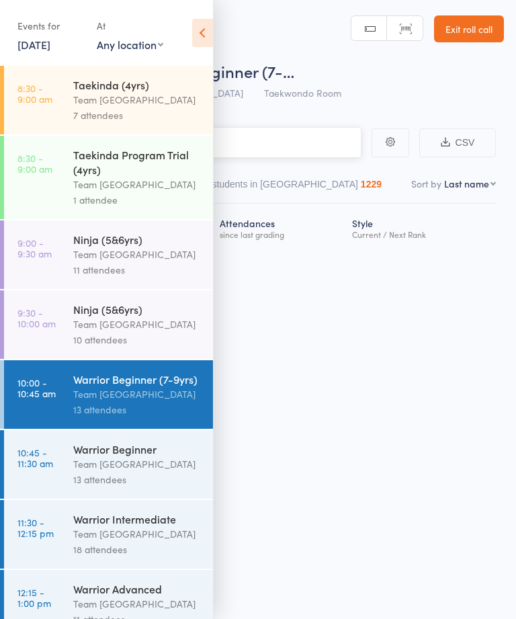
scroll to position [1, 0]
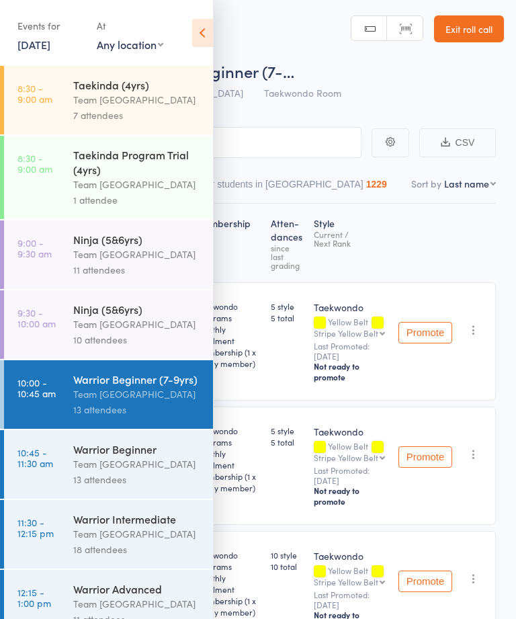
click at [202, 32] on icon at bounding box center [202, 33] width 21 height 28
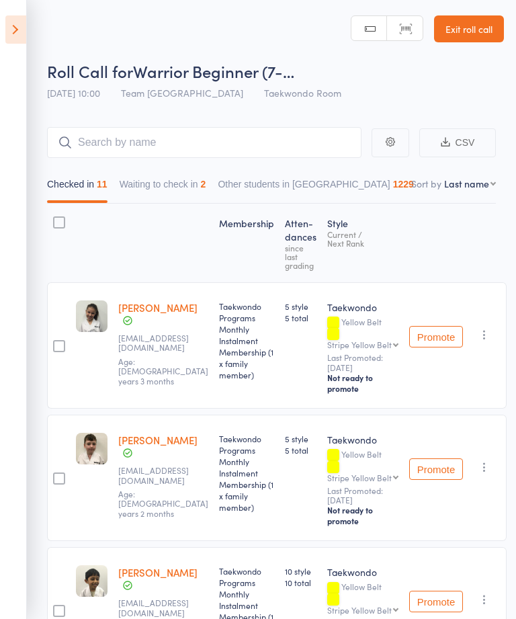
click at [179, 188] on button "Waiting to check in 2" at bounding box center [163, 187] width 87 height 31
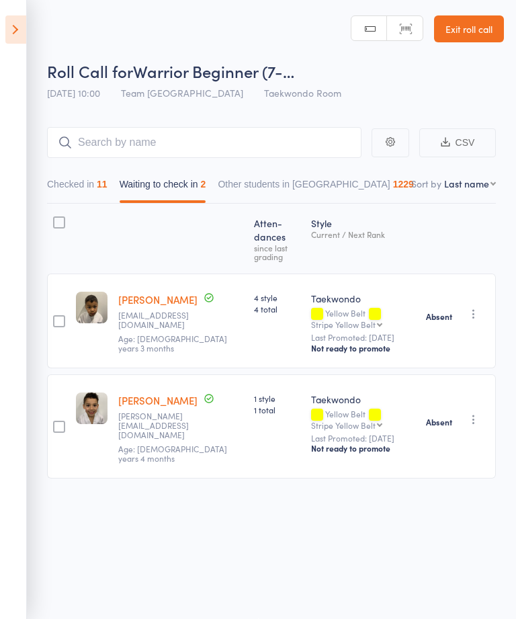
click at [485, 394] on div "Absent Check in Promote Send message Add Note Add Task Add Flag Remove" at bounding box center [458, 426] width 75 height 104
click at [481, 413] on icon "button" at bounding box center [473, 419] width 13 height 13
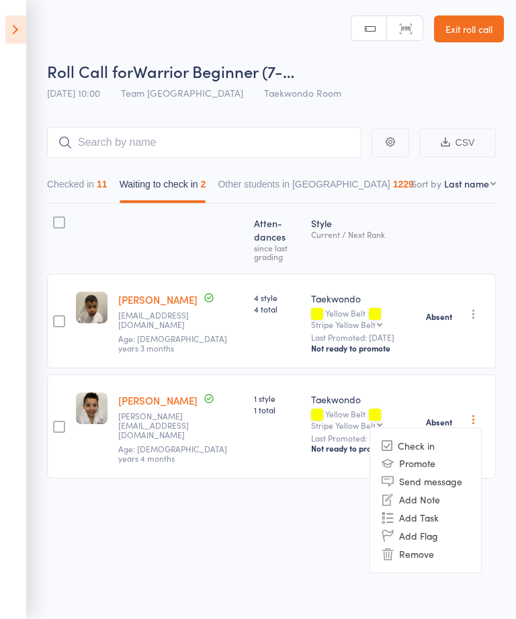
click at [414, 438] on li "Check in" at bounding box center [425, 446] width 111 height 17
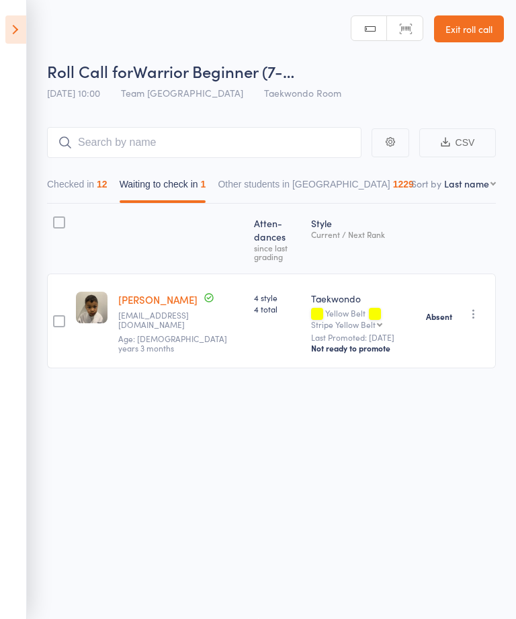
click at [8, 30] on icon at bounding box center [15, 29] width 21 height 28
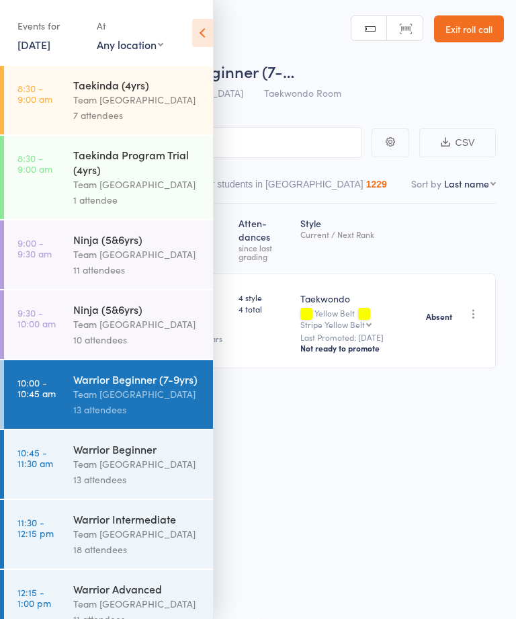
click at [143, 446] on div "Warrior Beginner" at bounding box center [137, 449] width 128 height 15
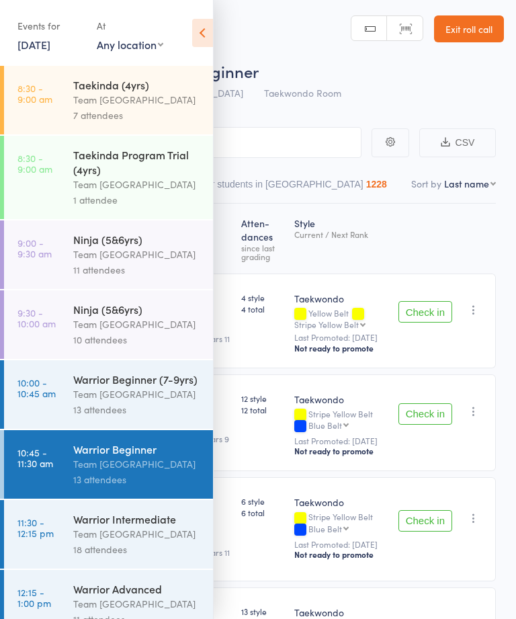
click at [200, 19] on icon at bounding box center [202, 33] width 21 height 28
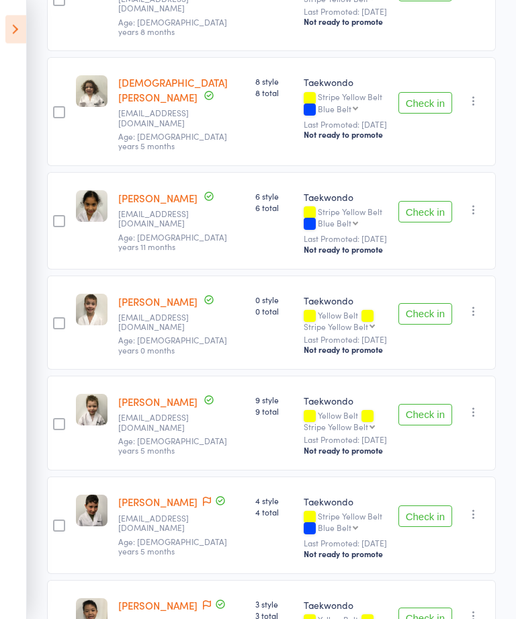
scroll to position [637, 0]
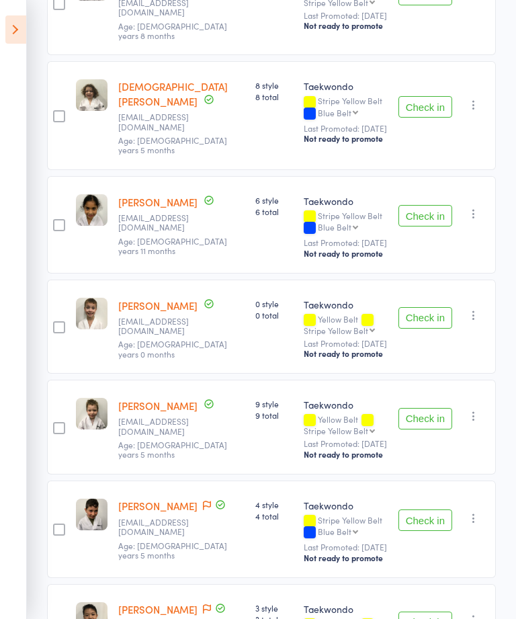
click at [428, 307] on button "Check in" at bounding box center [426, 318] width 54 height 22
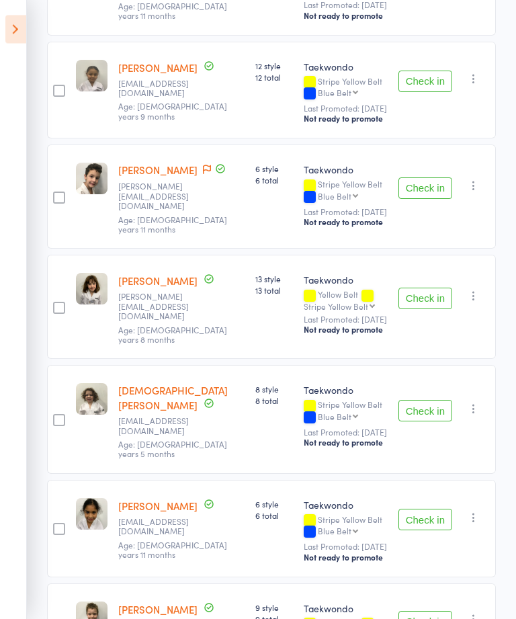
click at [431, 188] on button "Check in" at bounding box center [426, 189] width 54 height 22
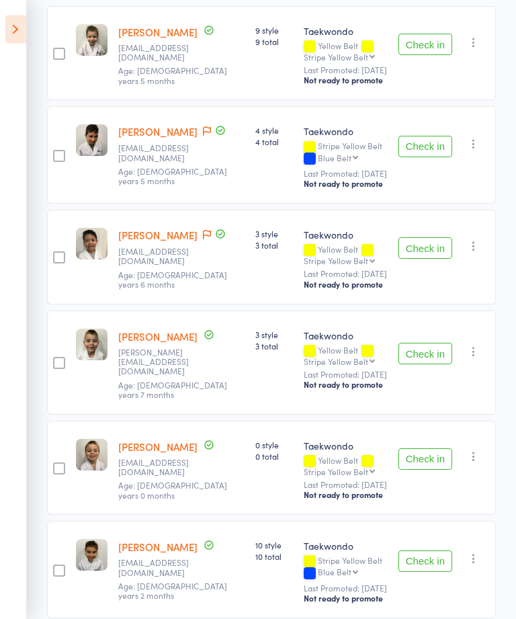
scroll to position [815, 0]
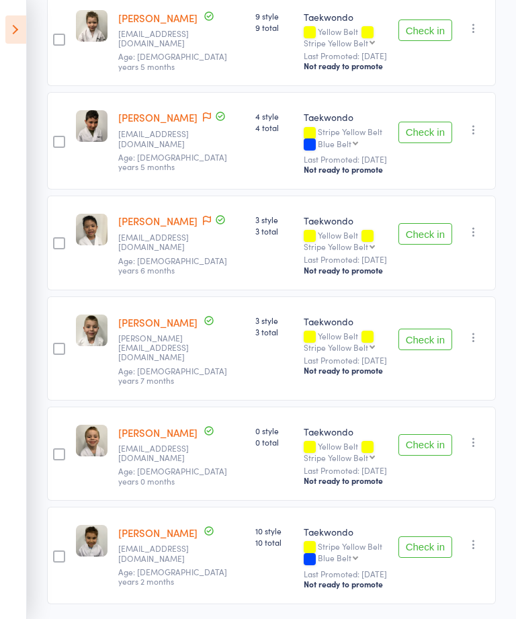
click at [414, 435] on button "Check in" at bounding box center [426, 445] width 54 height 22
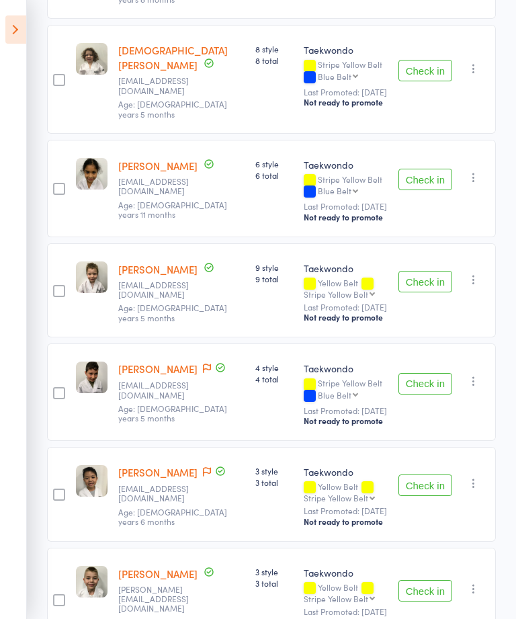
scroll to position [552, 0]
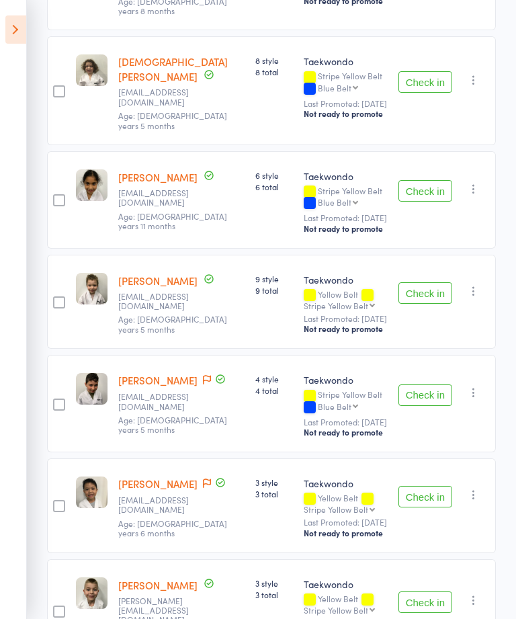
click at [434, 282] on button "Check in" at bounding box center [426, 293] width 54 height 22
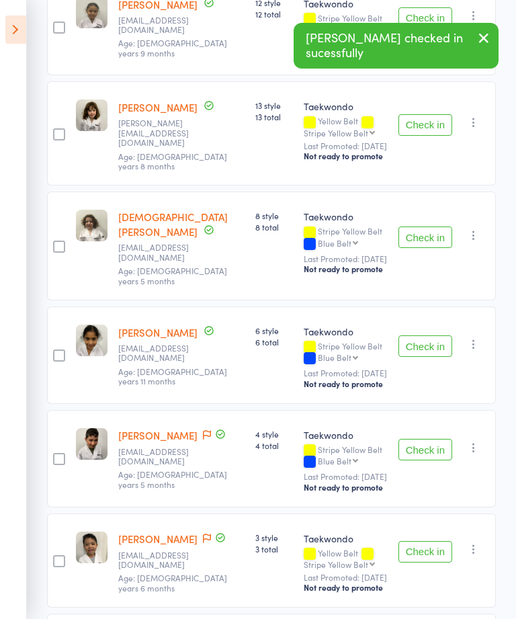
scroll to position [393, 0]
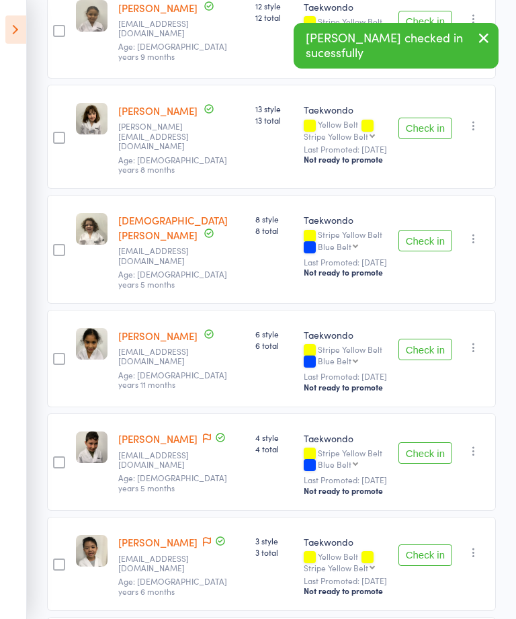
click at [429, 442] on button "Check in" at bounding box center [426, 453] width 54 height 22
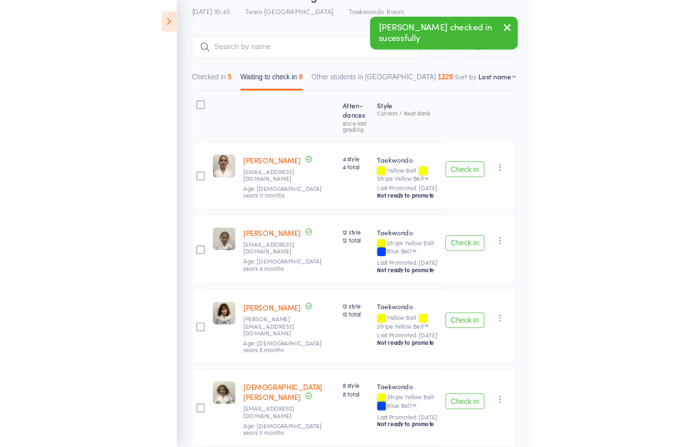
scroll to position [0, 0]
